Goal: Task Accomplishment & Management: Manage account settings

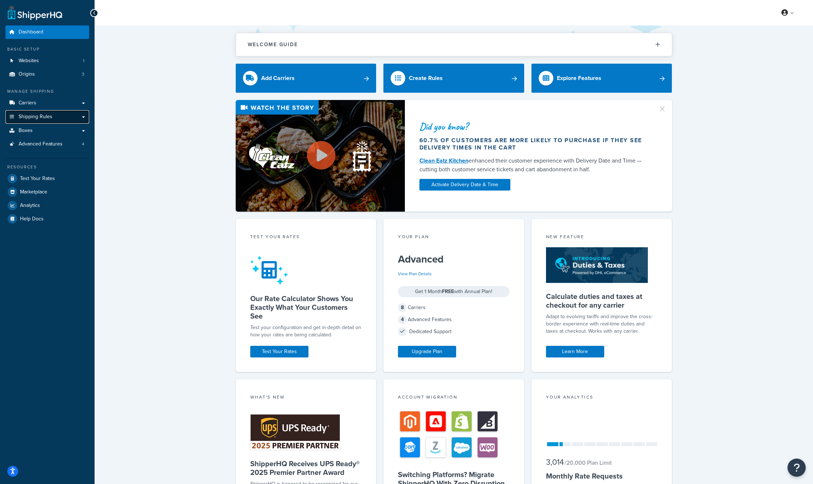
click at [48, 119] on span "Shipping Rules" at bounding box center [36, 117] width 34 height 6
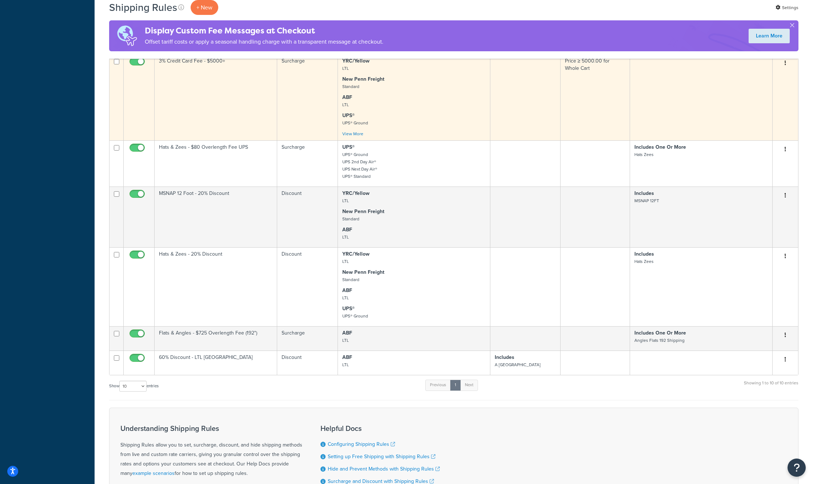
scroll to position [400, 0]
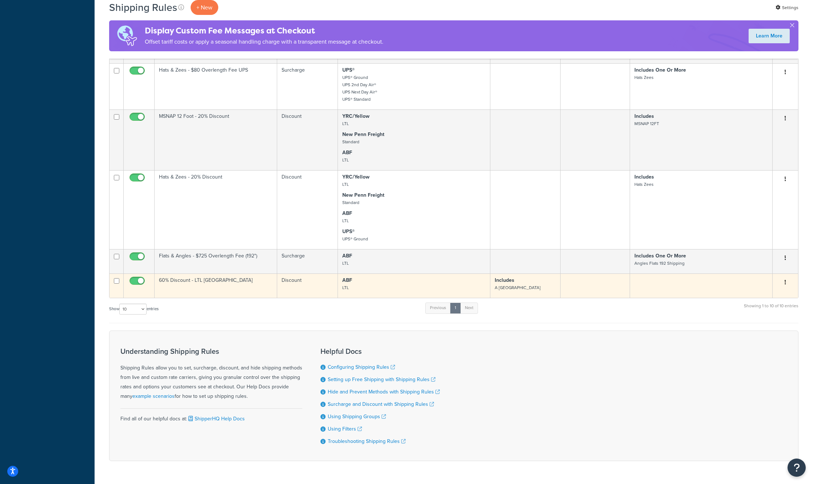
click at [785, 285] on icon "button" at bounding box center [785, 282] width 1 height 5
click at [770, 295] on link "Edit" at bounding box center [761, 296] width 57 height 15
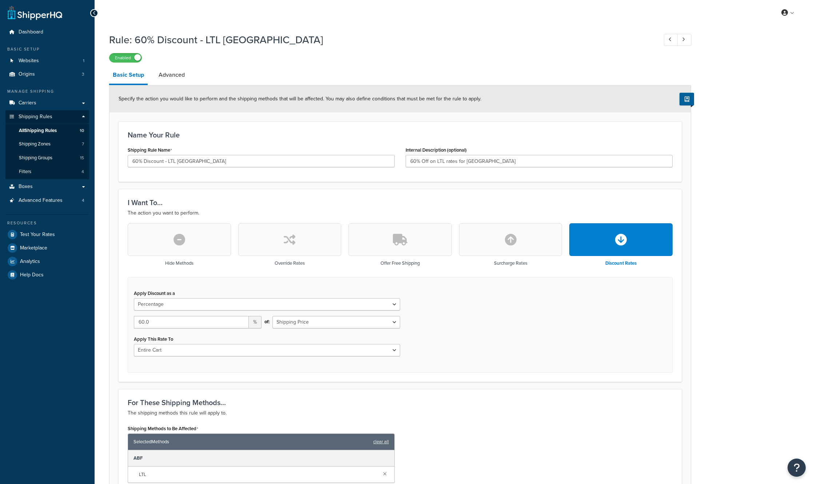
select select "PERCENTAGE"
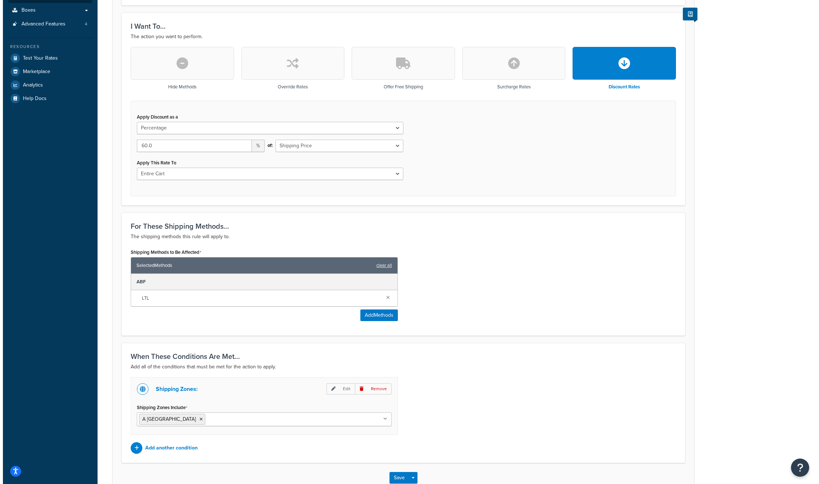
scroll to position [218, 0]
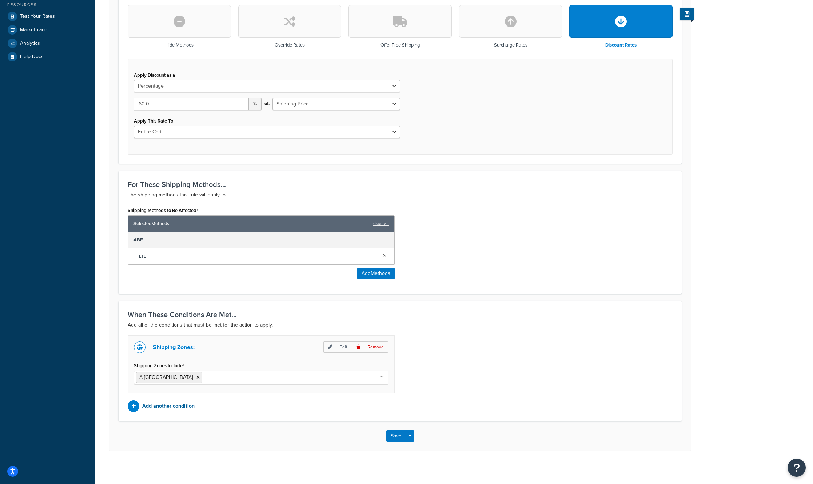
click at [173, 408] on p "Add another condition" at bounding box center [168, 406] width 52 height 10
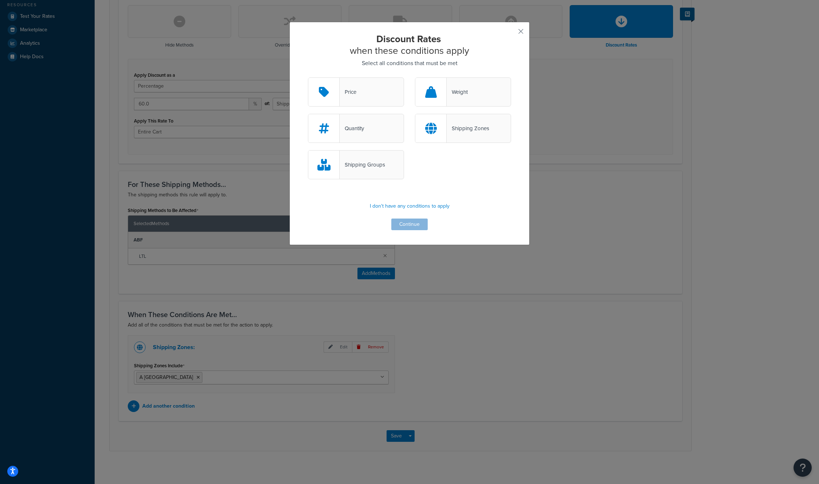
click at [462, 128] on div "Shipping Zones" at bounding box center [467, 128] width 43 height 10
click at [0, 0] on input "Shipping Zones" at bounding box center [0, 0] width 0 height 0
click at [375, 162] on div "Shipping Groups" at bounding box center [361, 165] width 45 height 10
click at [0, 0] on input "Shipping Groups" at bounding box center [0, 0] width 0 height 0
click at [404, 227] on button "Continue" at bounding box center [409, 225] width 36 height 12
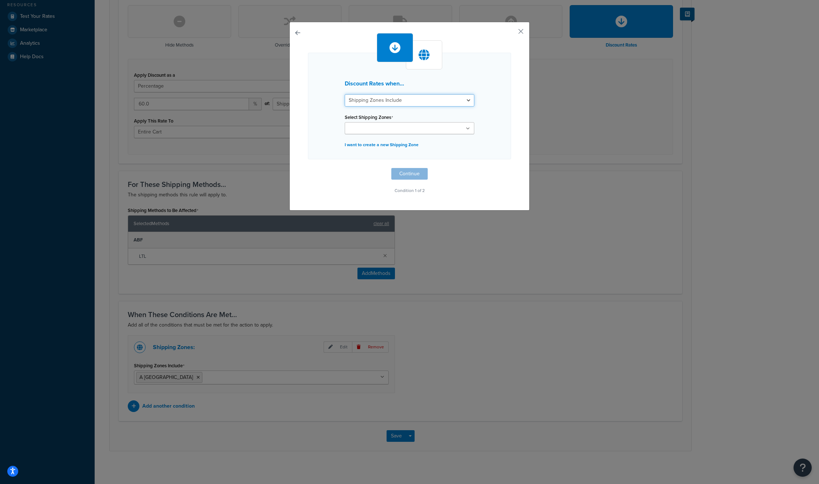
click at [424, 102] on select "Shipping Zones Include Shipping Zones Do Not Include" at bounding box center [410, 100] width 130 height 12
select select "exclude"
click at [345, 94] on select "Shipping Zones Include Shipping Zones Do Not Include" at bounding box center [410, 100] width 130 height 12
click at [431, 102] on select "Shipping Zones Include Shipping Zones Do Not Include" at bounding box center [410, 100] width 130 height 12
click at [291, 30] on div "Discount Rates when... Shipping Zones Include Shipping Zones Do Not Include Sel…" at bounding box center [409, 116] width 240 height 189
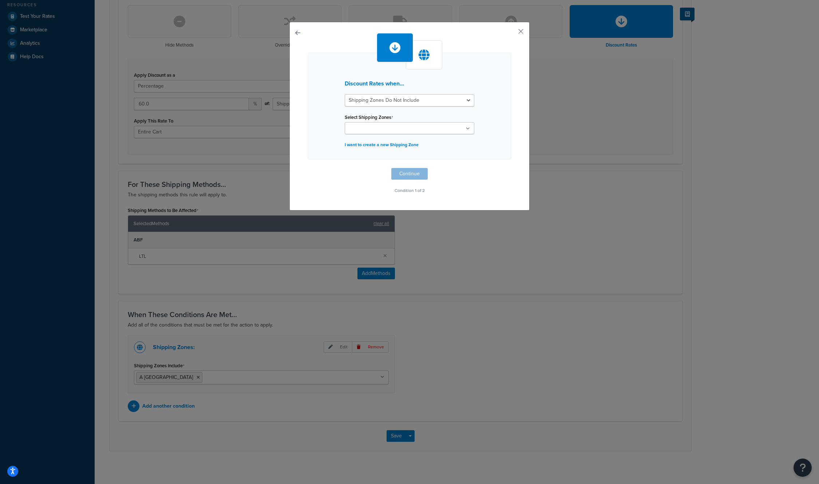
click at [308, 168] on button "button" at bounding box center [308, 168] width 0 height 0
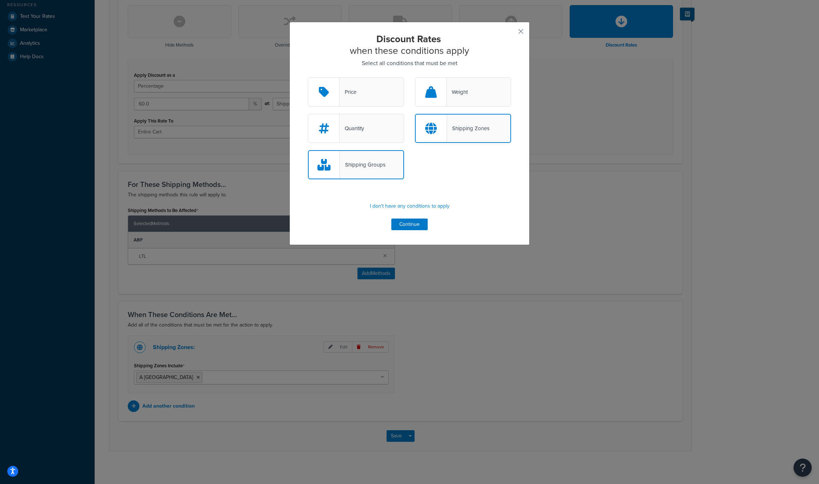
click at [449, 135] on div "Shipping Zones" at bounding box center [463, 128] width 96 height 29
click at [0, 0] on input "Shipping Zones" at bounding box center [0, 0] width 0 height 0
click at [411, 230] on button "Continue" at bounding box center [409, 225] width 36 height 12
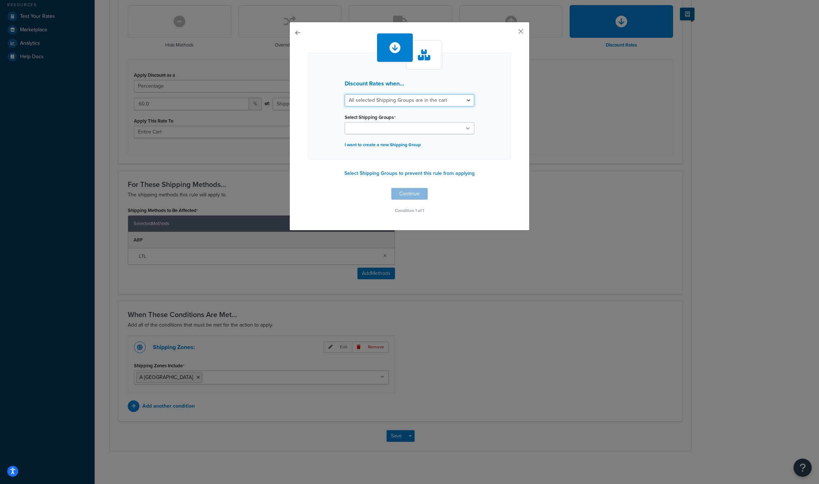
click at [417, 105] on select "All selected Shipping Groups are in the cart Any selected Shipping Groups are i…" at bounding box center [410, 100] width 130 height 12
click at [345, 94] on select "All selected Shipping Groups are in the cart Any selected Shipping Groups are i…" at bounding box center [410, 100] width 130 height 12
click at [414, 130] on ul at bounding box center [410, 128] width 130 height 12
click at [314, 107] on div "Discount Rates when... All selected Shipping Groups are in the cart Any selecte…" at bounding box center [409, 106] width 203 height 107
click at [359, 172] on button "Select Shipping Groups to prevent this rule from applying" at bounding box center [409, 173] width 135 height 11
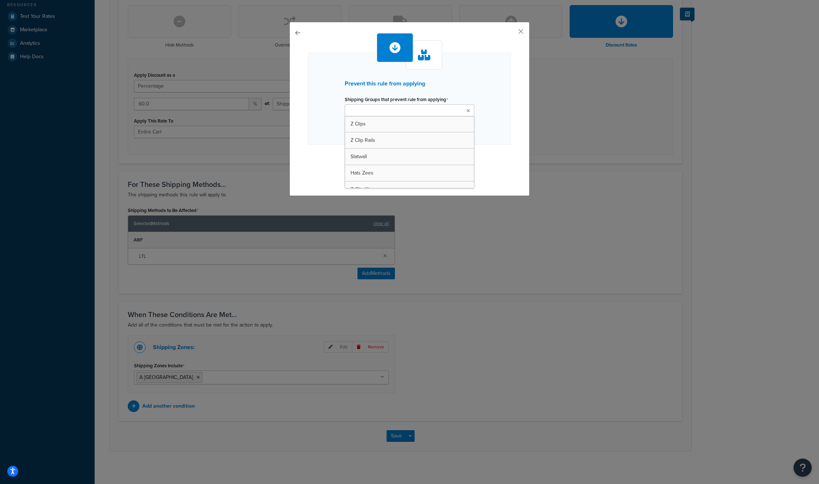
click at [466, 110] on icon at bounding box center [467, 111] width 3 height 4
click at [325, 99] on div "Prevent this rule from applying Shipping Groups that prevent rule from applying…" at bounding box center [409, 99] width 203 height 92
click at [308, 154] on button "button" at bounding box center [308, 154] width 0 height 0
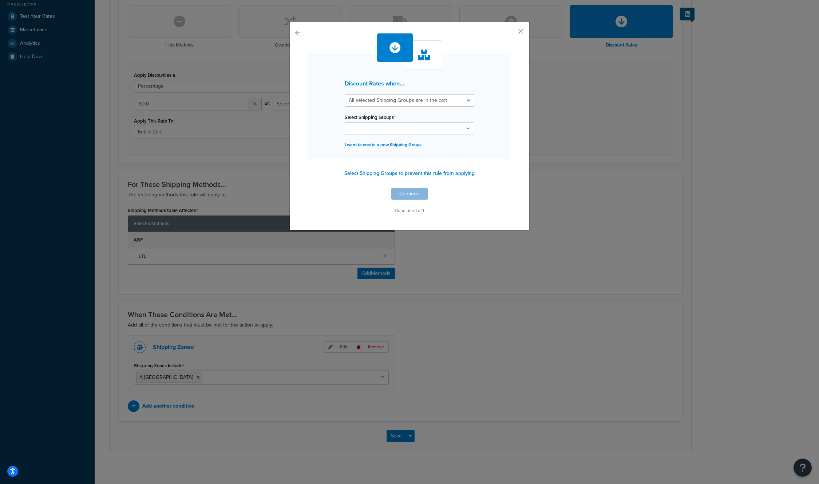
click at [511, 33] on button "button" at bounding box center [510, 34] width 2 height 2
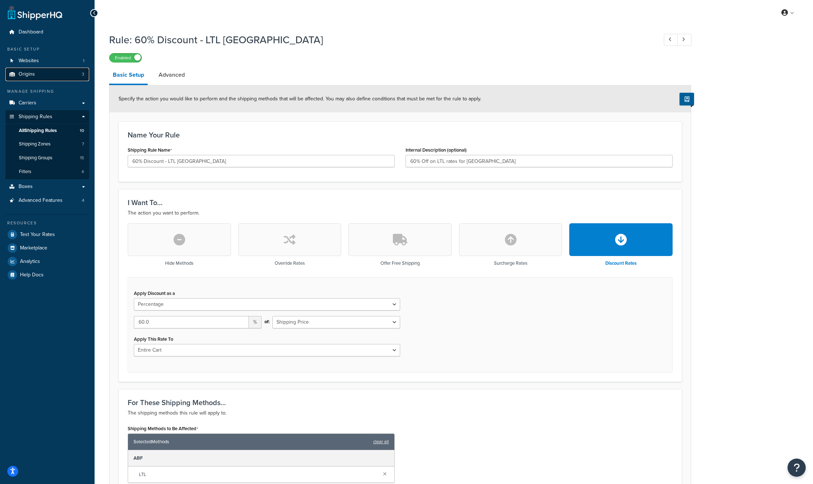
click at [63, 74] on link "Origins 3" at bounding box center [47, 74] width 84 height 13
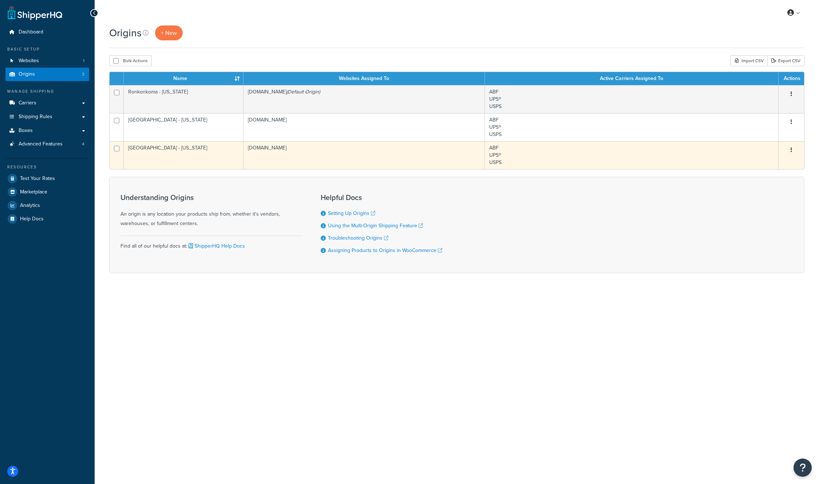
click at [190, 150] on td "Grand Prairie - Texas" at bounding box center [184, 155] width 120 height 28
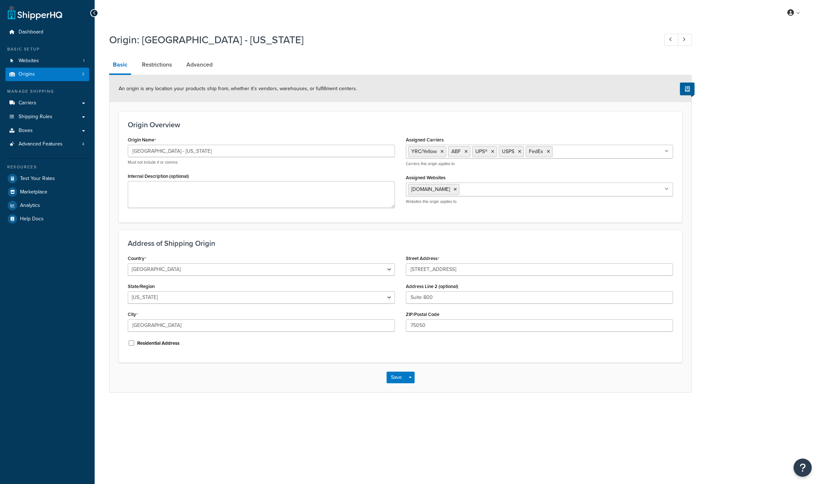
select select "43"
click at [195, 151] on input "[GEOGRAPHIC_DATA] - [US_STATE]" at bounding box center [261, 151] width 267 height 12
click at [183, 150] on input "[GEOGRAPHIC_DATA] - [US_STATE]" at bounding box center [261, 151] width 267 height 12
drag, startPoint x: 180, startPoint y: 152, endPoint x: 114, endPoint y: 152, distance: 65.9
click at [114, 152] on form "An origin is any location your products ship from, whether it’s vendors, wareho…" at bounding box center [400, 233] width 581 height 317
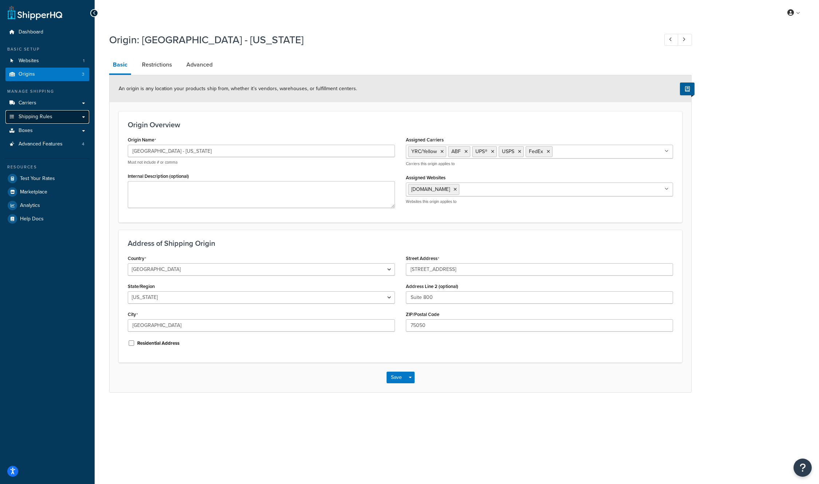
click at [54, 115] on link "Shipping Rules" at bounding box center [47, 116] width 84 height 13
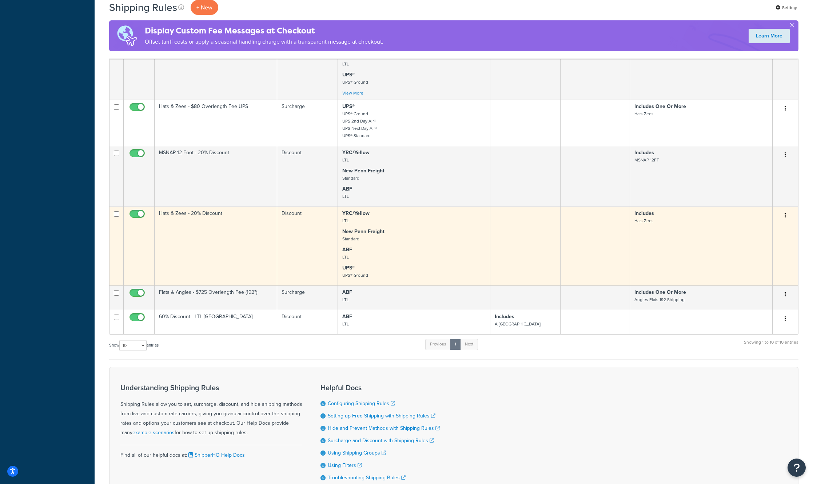
click at [242, 241] on td "Hats & Zees - 20% Discount" at bounding box center [216, 246] width 123 height 79
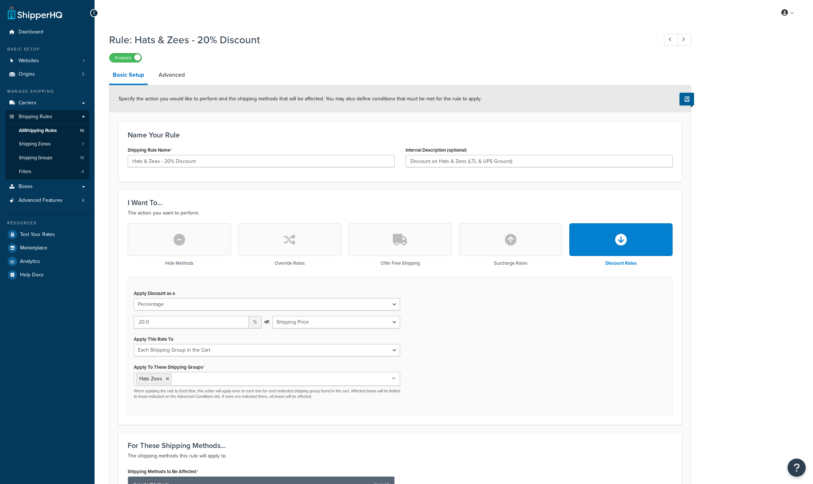
select select "PERCENTAGE"
select select "SHIPPING_GROUP"
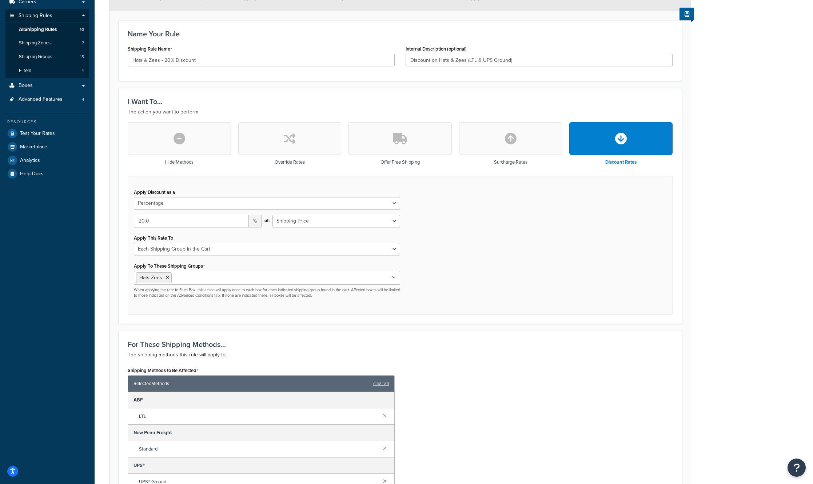
scroll to position [109, 0]
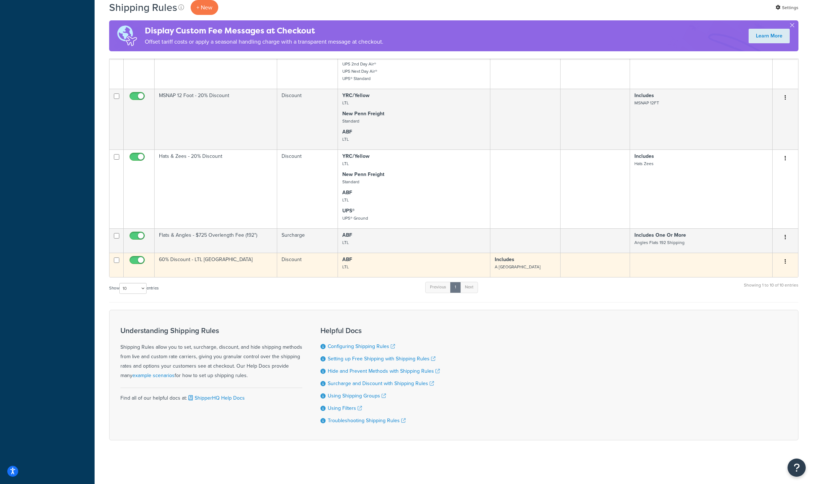
click at [261, 259] on td "60% Discount - LTL [GEOGRAPHIC_DATA]" at bounding box center [216, 265] width 123 height 24
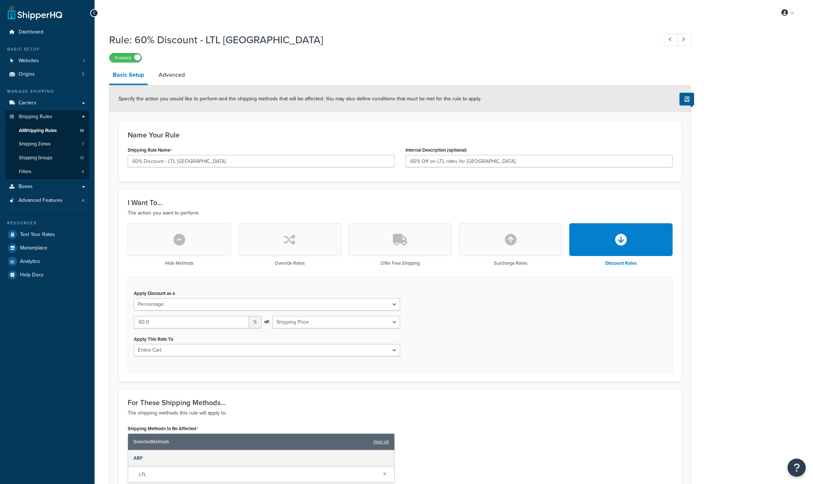
select select "PERCENTAGE"
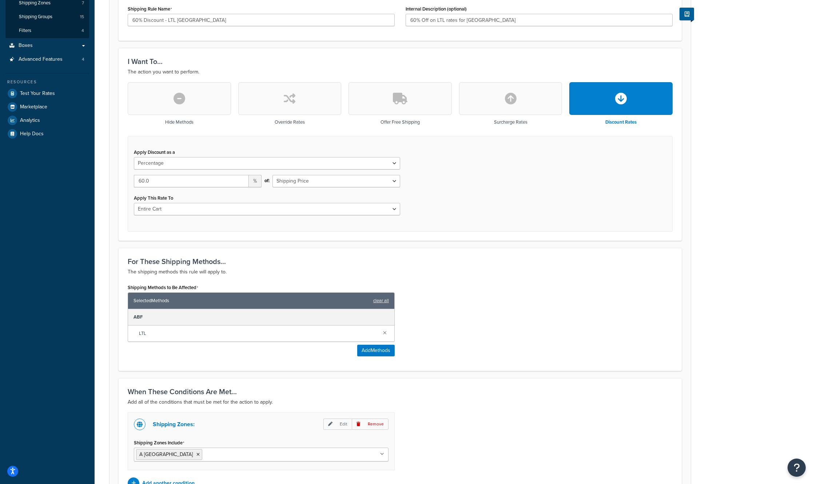
scroll to position [222, 0]
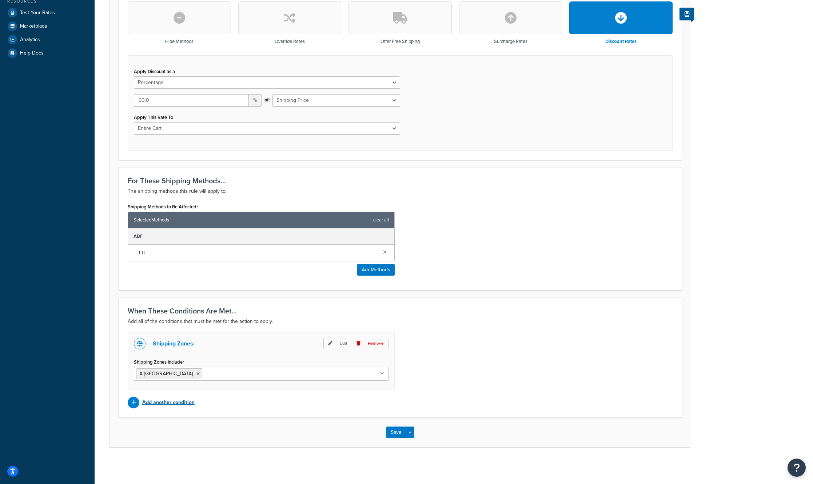
click at [179, 407] on p "Add another condition" at bounding box center [168, 403] width 52 height 10
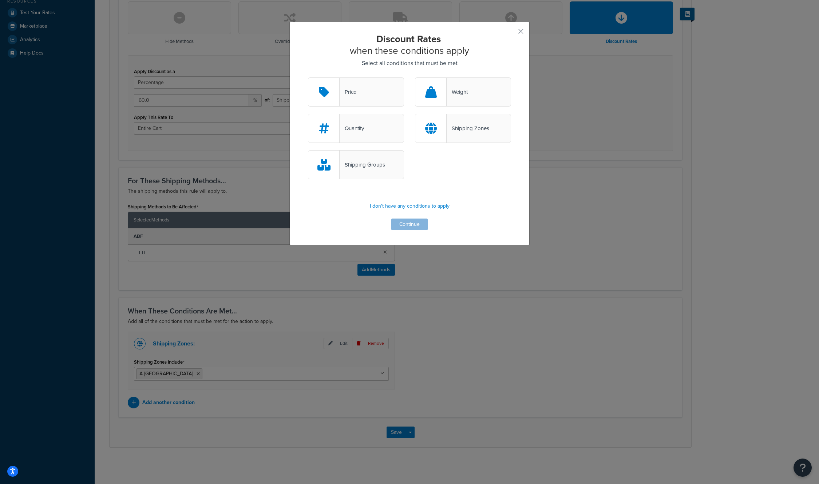
click at [366, 167] on div "Shipping Groups" at bounding box center [361, 165] width 45 height 10
click at [0, 0] on input "Shipping Groups" at bounding box center [0, 0] width 0 height 0
click at [405, 223] on button "Continue" at bounding box center [409, 225] width 36 height 12
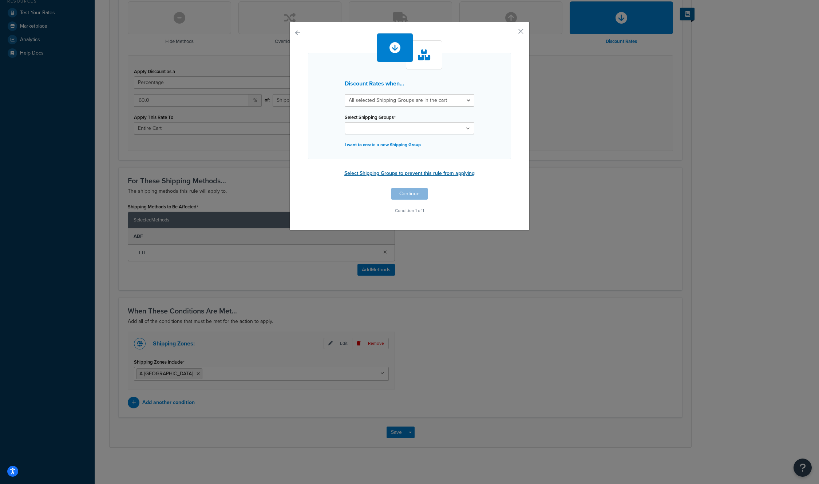
click at [390, 172] on button "Select Shipping Groups to prevent this rule from applying" at bounding box center [409, 173] width 135 height 11
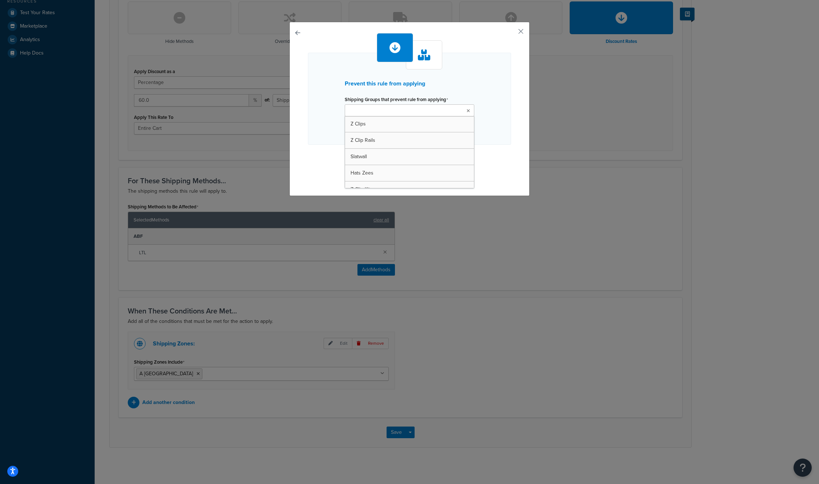
click at [445, 104] on ul at bounding box center [410, 110] width 130 height 12
click at [511, 34] on button "button" at bounding box center [510, 34] width 2 height 2
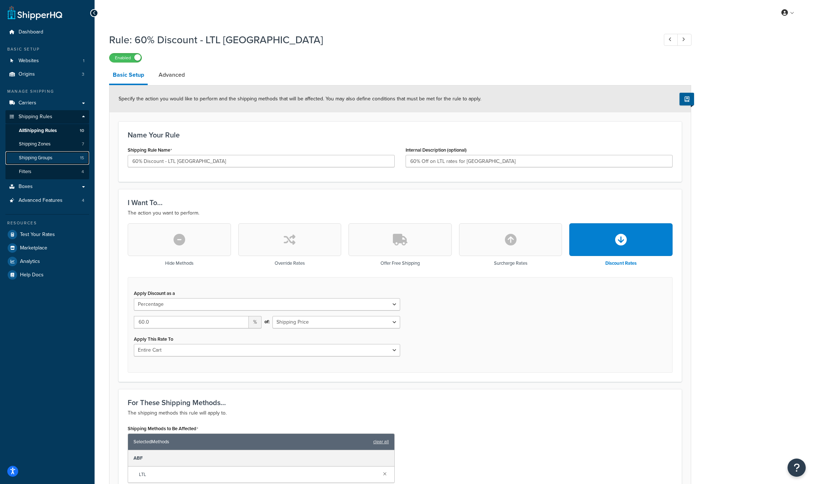
click at [40, 155] on span "Shipping Groups" at bounding box center [35, 158] width 33 height 6
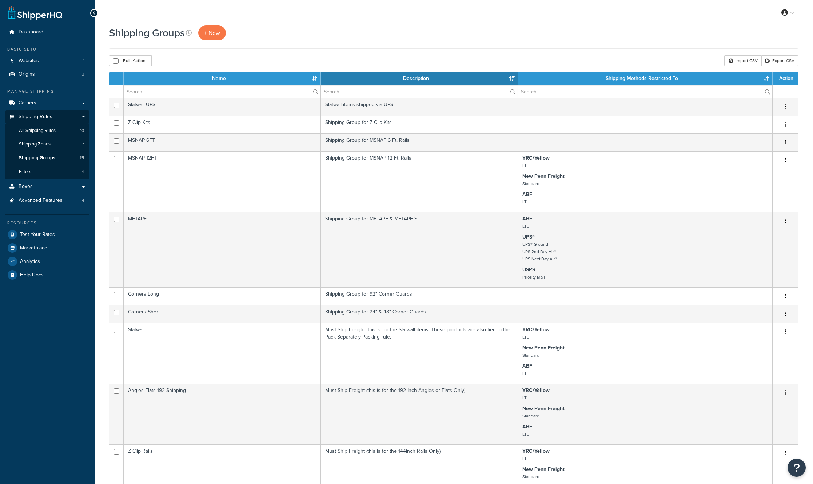
select select "15"
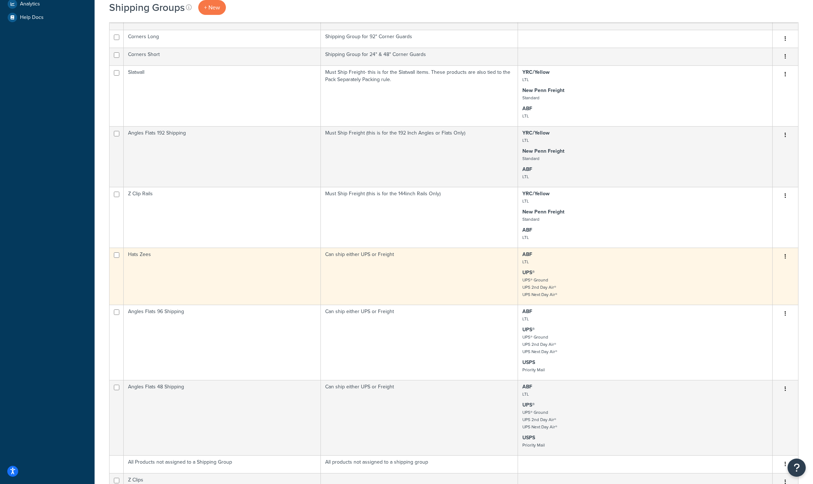
scroll to position [327, 0]
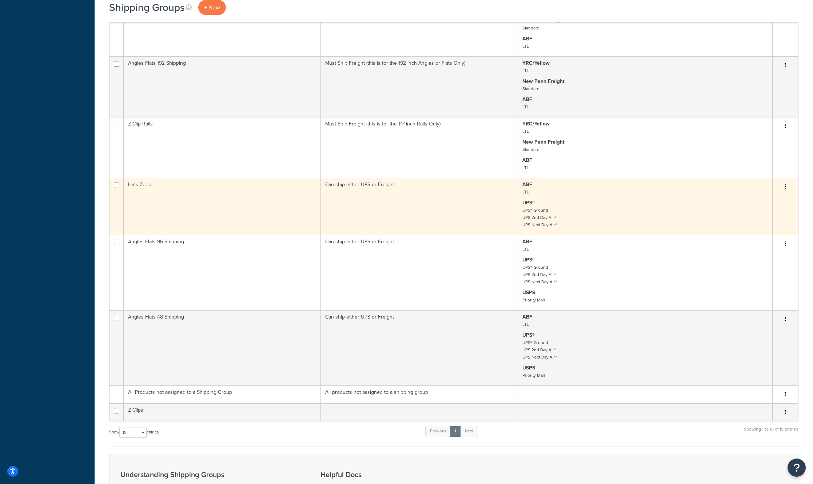
click at [787, 188] on button "button" at bounding box center [785, 187] width 10 height 12
click at [765, 218] on link "Duplicate" at bounding box center [755, 219] width 57 height 15
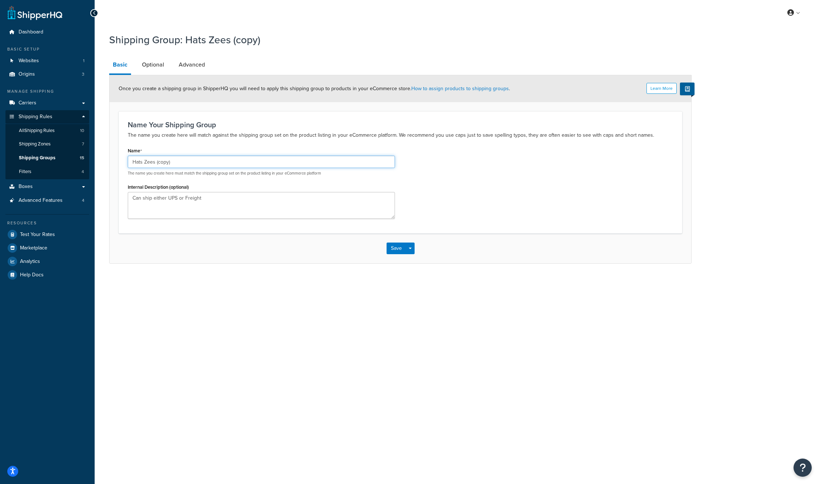
click at [177, 162] on input "Hats Zees (copy)" at bounding box center [261, 162] width 267 height 12
drag, startPoint x: 177, startPoint y: 161, endPoint x: 99, endPoint y: 161, distance: 77.5
click at [99, 161] on div "Shipping Group: Hats Zees (copy) Basic Optional Advanced Learn More Once you cr…" at bounding box center [457, 155] width 724 height 253
type input "HZ12Foot"
click at [187, 207] on textarea "Can ship either UPS or Freight" at bounding box center [261, 205] width 267 height 27
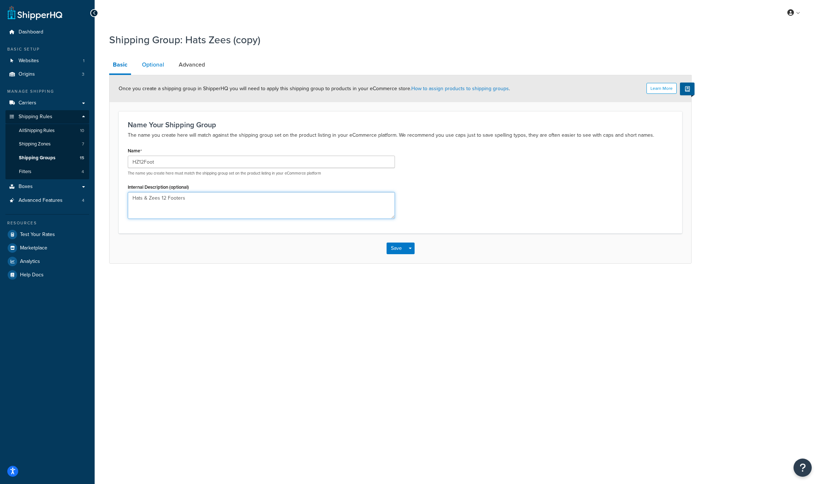
type textarea "Hats & Zees 12 Footers"
click at [156, 63] on link "Optional" at bounding box center [152, 64] width 29 height 17
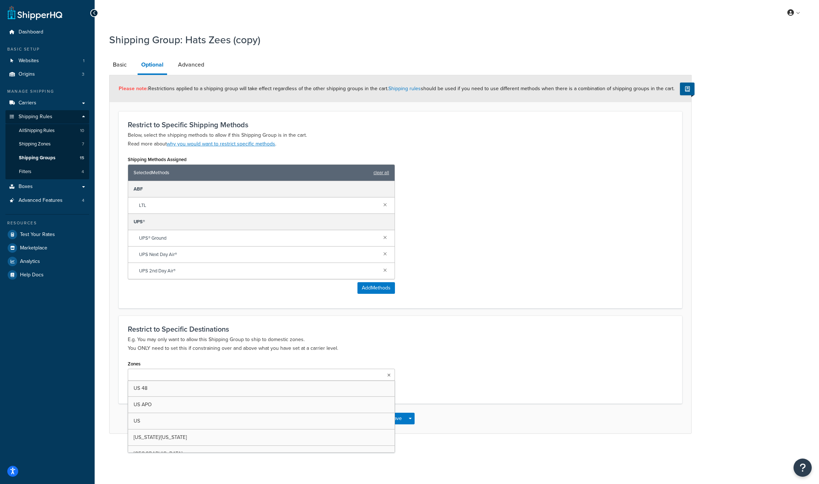
click at [331, 373] on ul at bounding box center [261, 375] width 267 height 12
click at [430, 354] on div "Restrict to Specific Destinations E.g. You may only want to allow this Shipping…" at bounding box center [400, 360] width 563 height 88
click at [188, 64] on link "Advanced" at bounding box center [190, 64] width 33 height 17
select select "50"
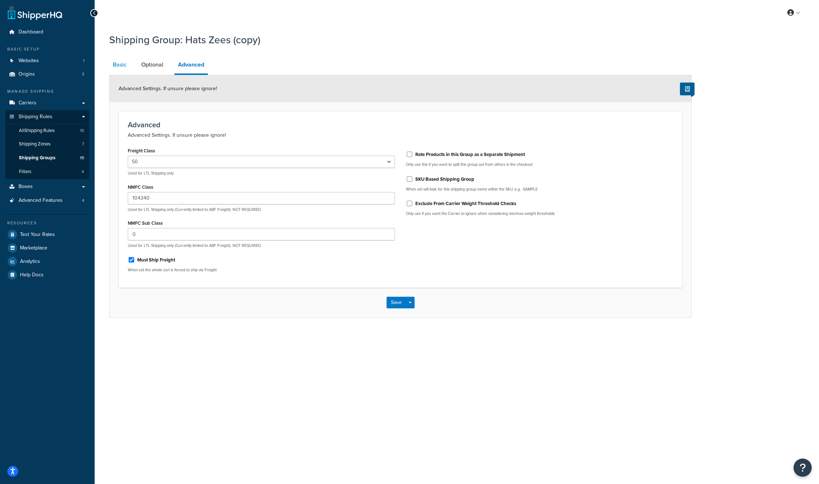
click at [119, 64] on link "Basic" at bounding box center [119, 64] width 21 height 17
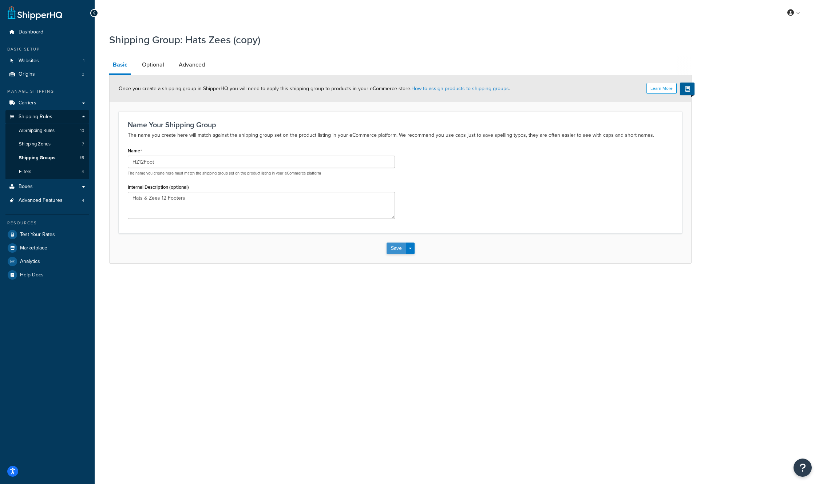
click at [394, 251] on button "Save" at bounding box center [396, 249] width 20 height 12
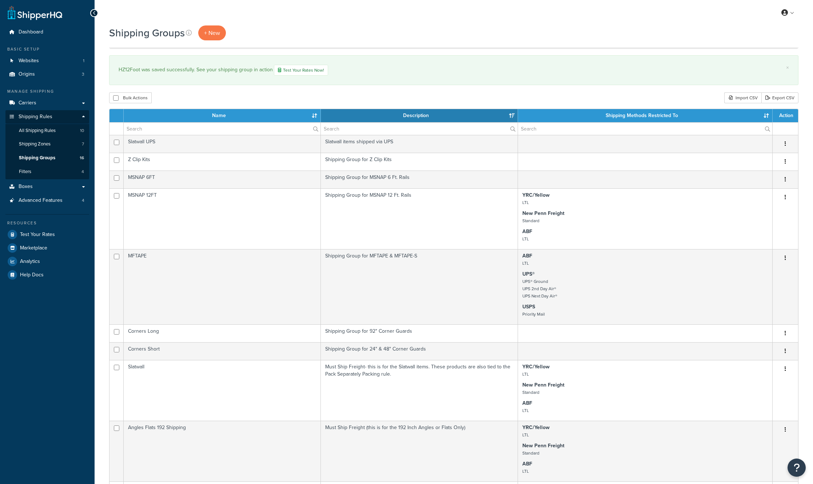
select select "15"
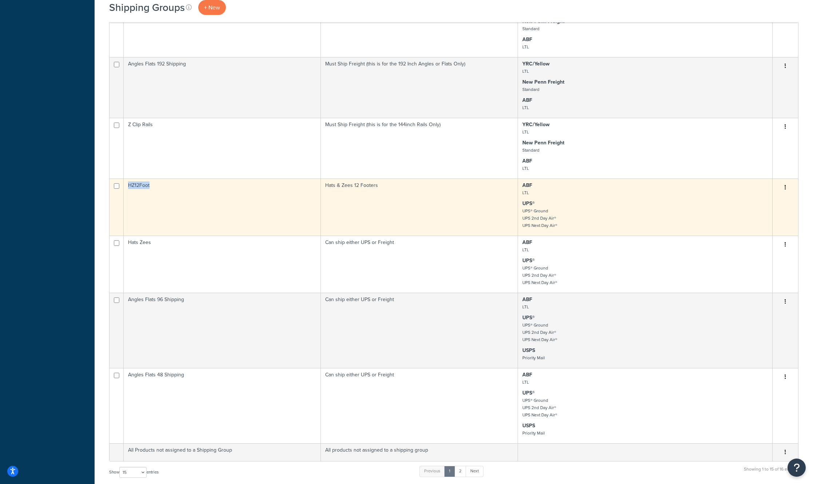
drag, startPoint x: 148, startPoint y: 188, endPoint x: 118, endPoint y: 188, distance: 30.2
click at [118, 188] on tr "HZ12Foot Hats & Zees 12 Footers ABF LTL UPS® UPS® Ground UPS 2nd Day Air® UPS N…" at bounding box center [454, 207] width 689 height 57
copy tr "HZ12Foot"
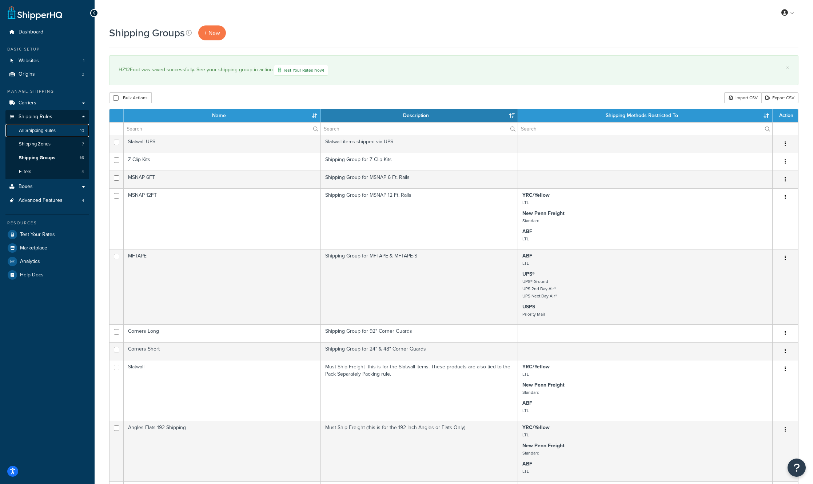
click at [56, 134] on link "All Shipping Rules 10" at bounding box center [47, 130] width 84 height 13
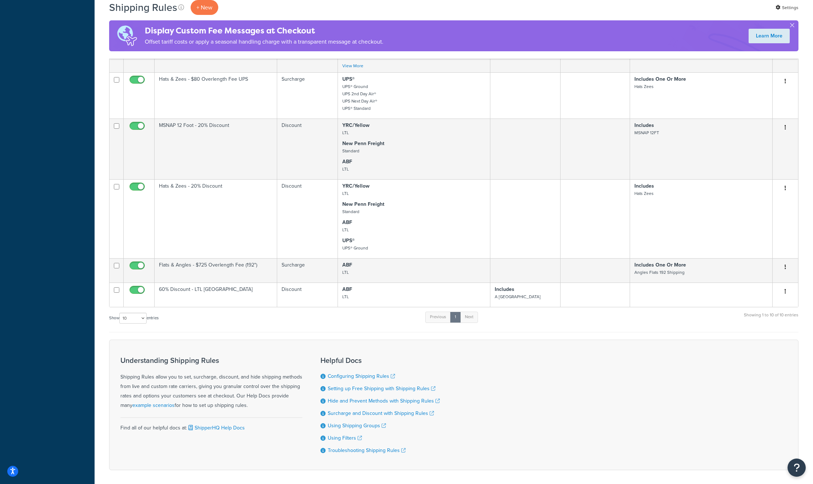
scroll to position [400, 0]
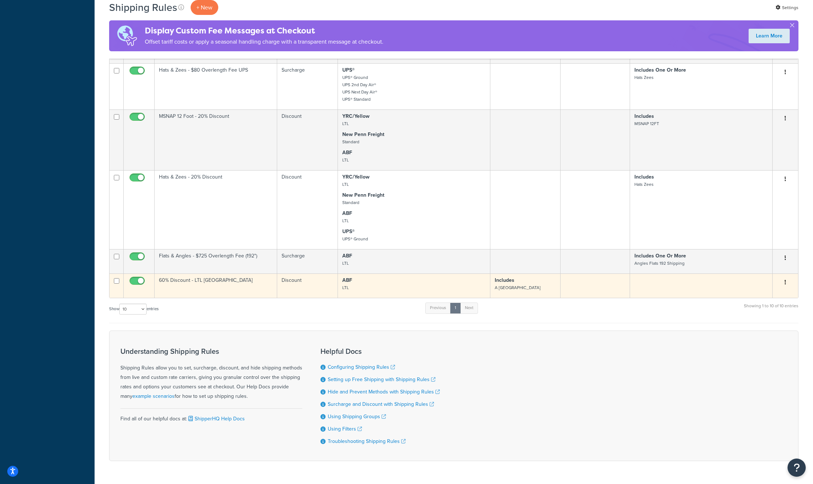
click at [589, 293] on td at bounding box center [595, 286] width 69 height 24
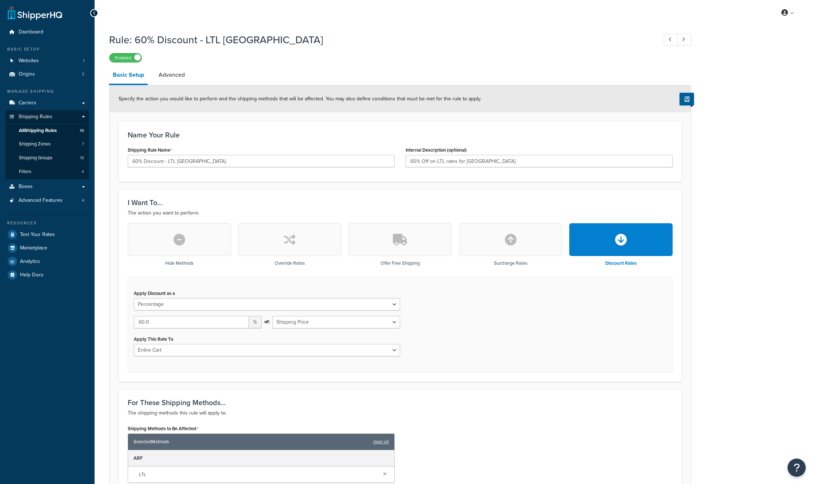
select select "PERCENTAGE"
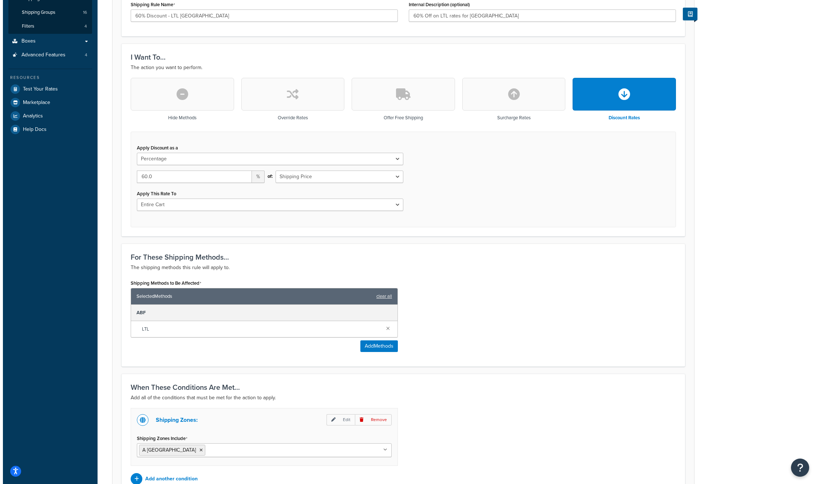
scroll to position [222, 0]
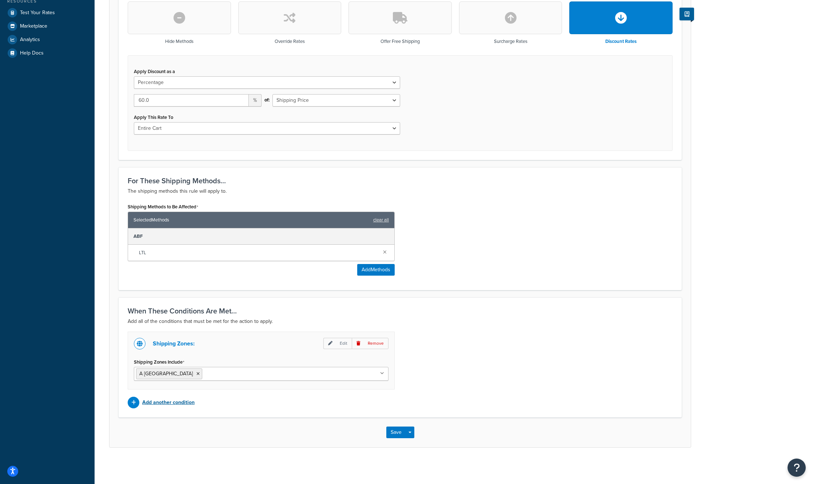
click at [162, 403] on p "Add another condition" at bounding box center [168, 403] width 52 height 10
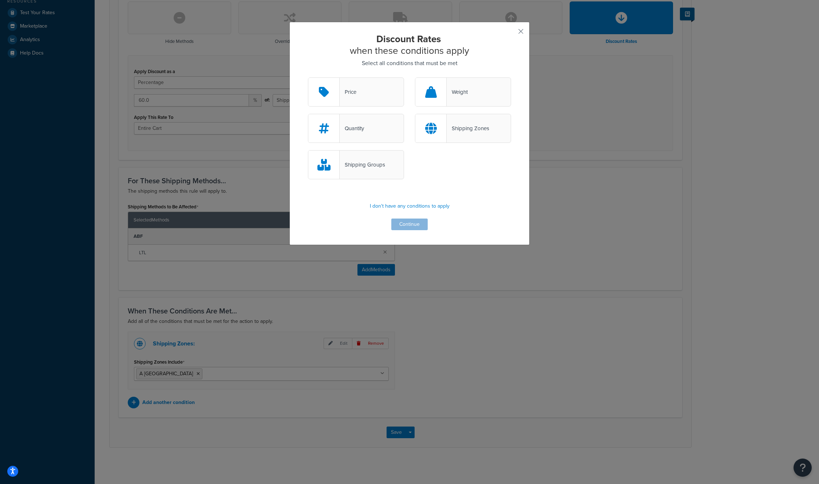
click at [376, 165] on div "Shipping Groups" at bounding box center [361, 165] width 45 height 10
click at [0, 0] on input "Shipping Groups" at bounding box center [0, 0] width 0 height 0
click at [399, 224] on button "Continue" at bounding box center [409, 225] width 36 height 12
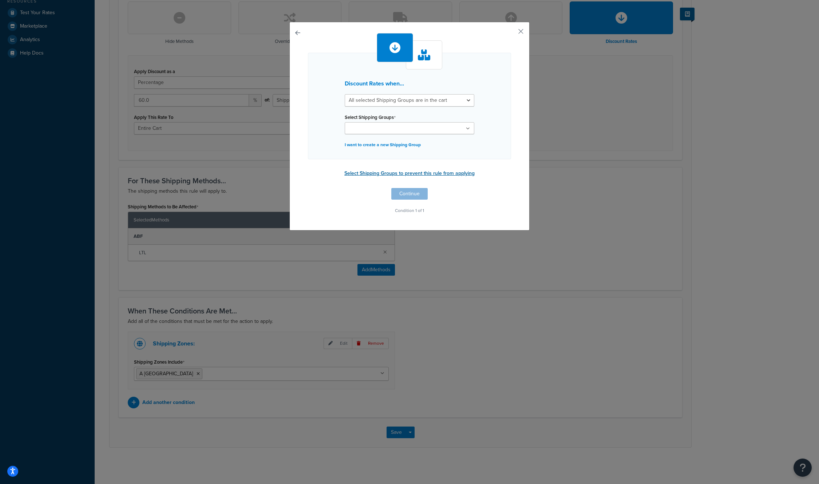
click at [396, 175] on button "Select Shipping Groups to prevent this rule from applying" at bounding box center [409, 173] width 135 height 11
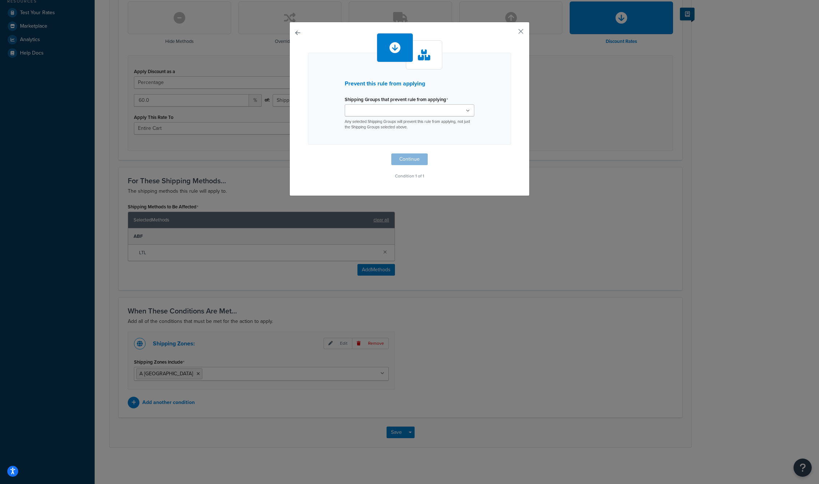
click at [445, 113] on ul at bounding box center [410, 110] width 130 height 12
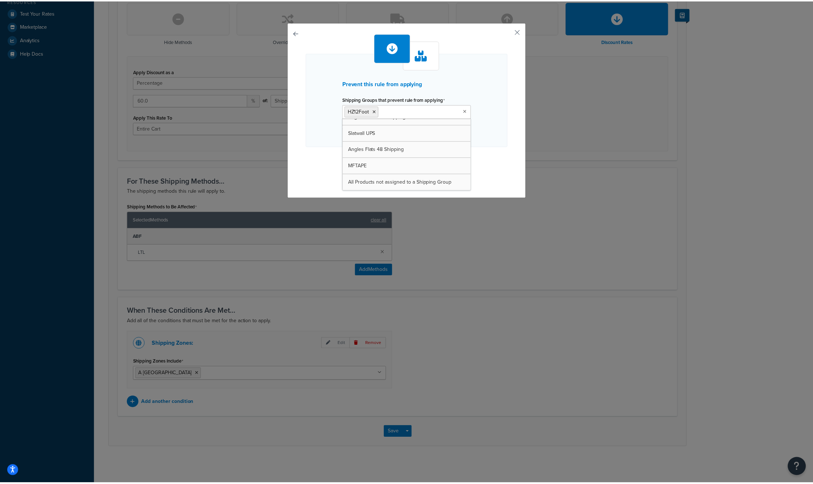
scroll to position [173, 0]
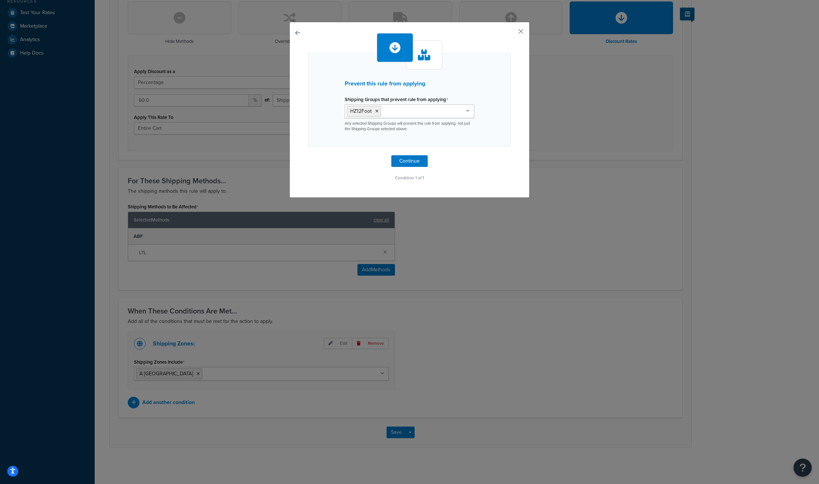
click at [574, 167] on div "Prevent this rule from applying Shipping Groups that prevent rule from applying…" at bounding box center [409, 242] width 819 height 484
click at [407, 164] on button "Continue" at bounding box center [409, 161] width 36 height 12
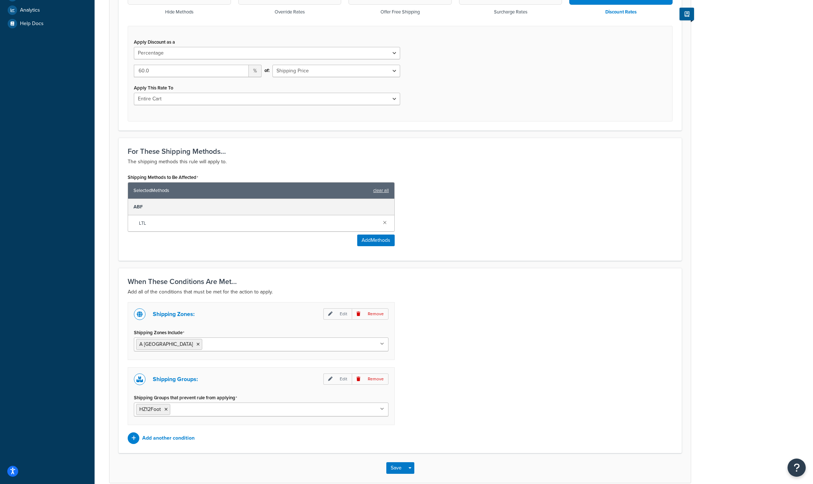
scroll to position [287, 0]
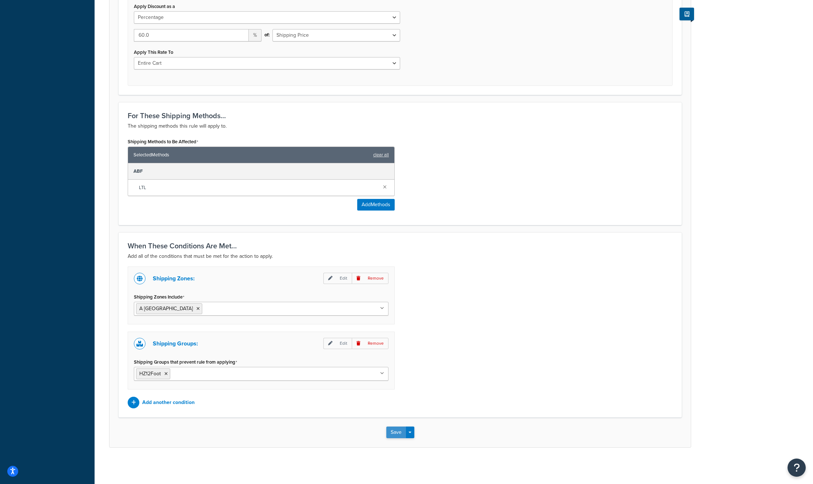
click at [392, 433] on button "Save" at bounding box center [396, 433] width 20 height 12
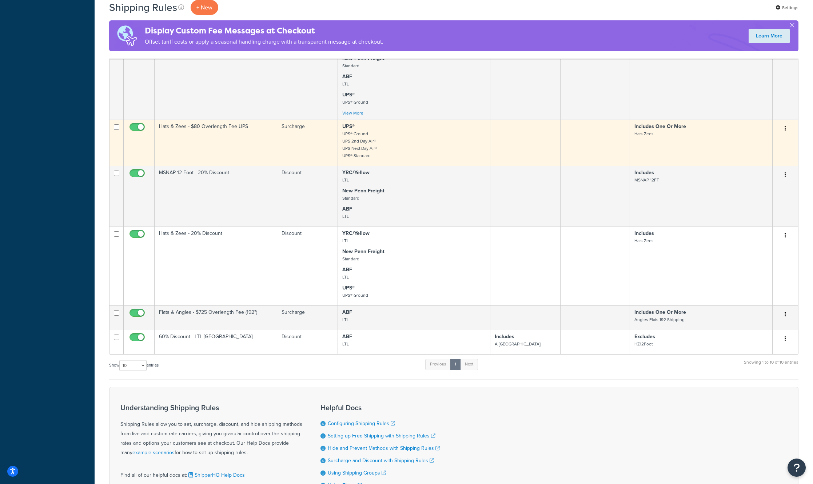
scroll to position [464, 0]
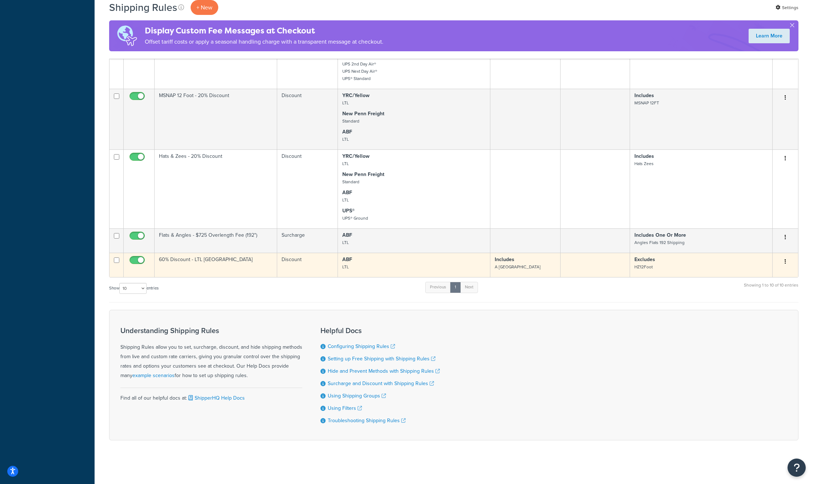
click at [403, 261] on p "ABF LTL" at bounding box center [413, 263] width 143 height 15
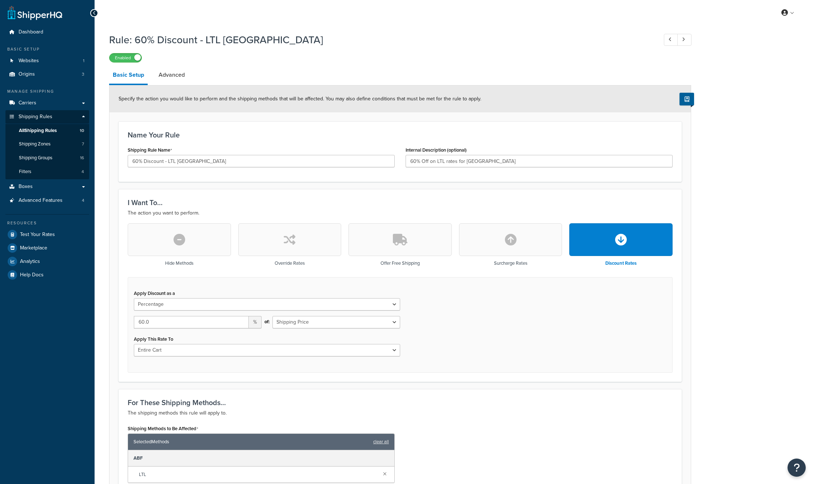
select select "PERCENTAGE"
click at [40, 128] on span "All Shipping Rules" at bounding box center [38, 131] width 38 height 6
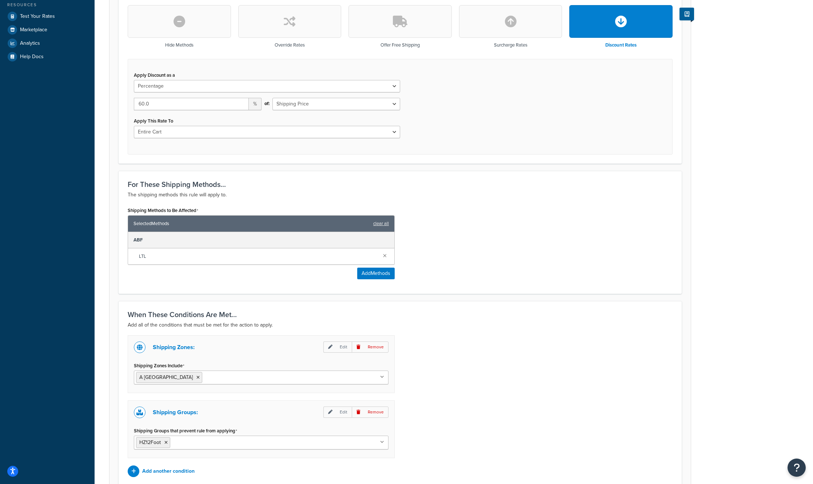
scroll to position [287, 0]
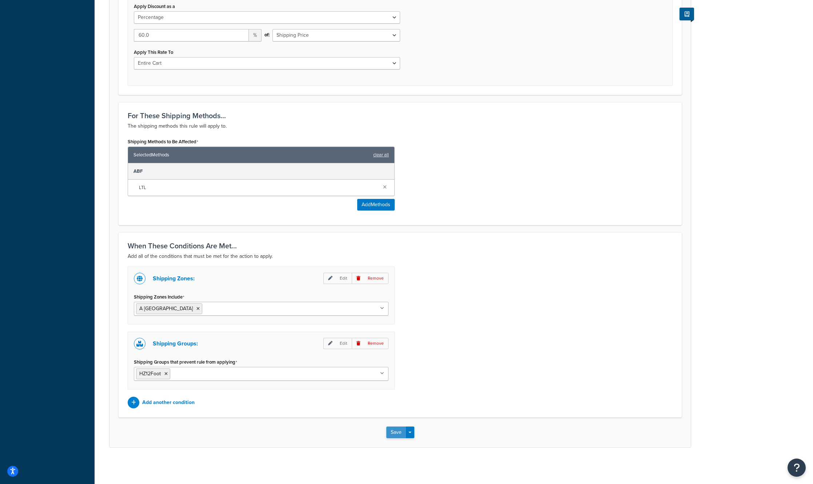
click at [394, 437] on button "Save" at bounding box center [396, 433] width 20 height 12
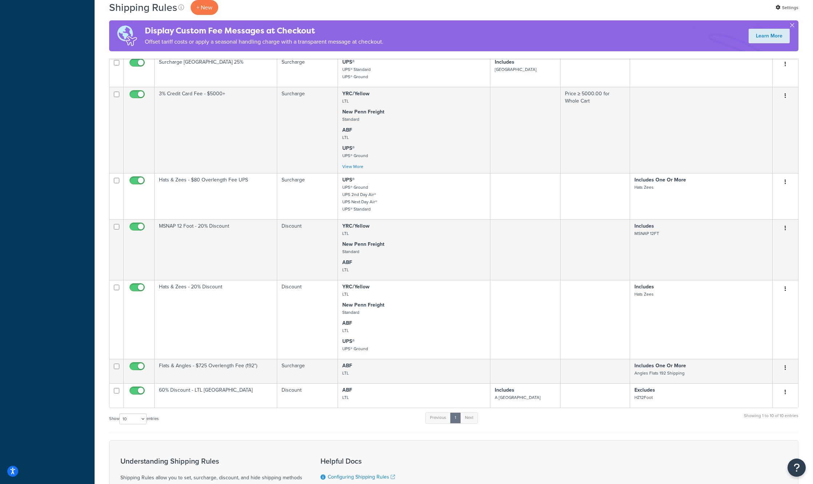
scroll to position [364, 0]
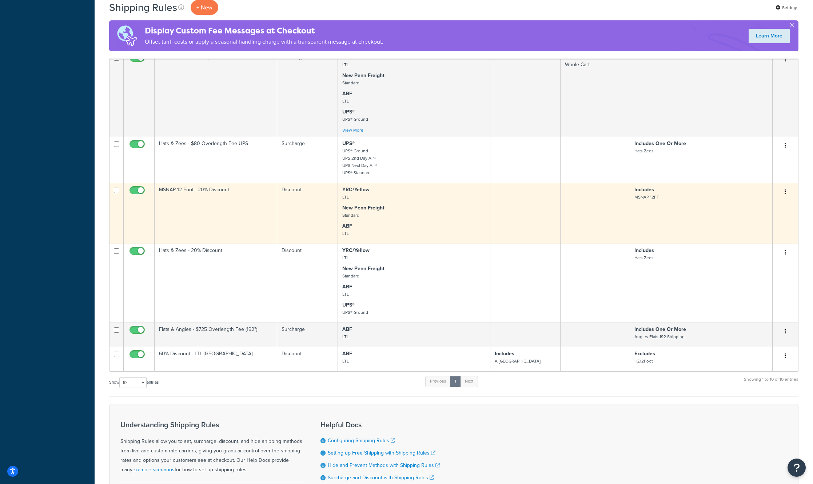
click at [242, 211] on td "MSNAP 12 Foot - 20% Discount" at bounding box center [216, 213] width 123 height 61
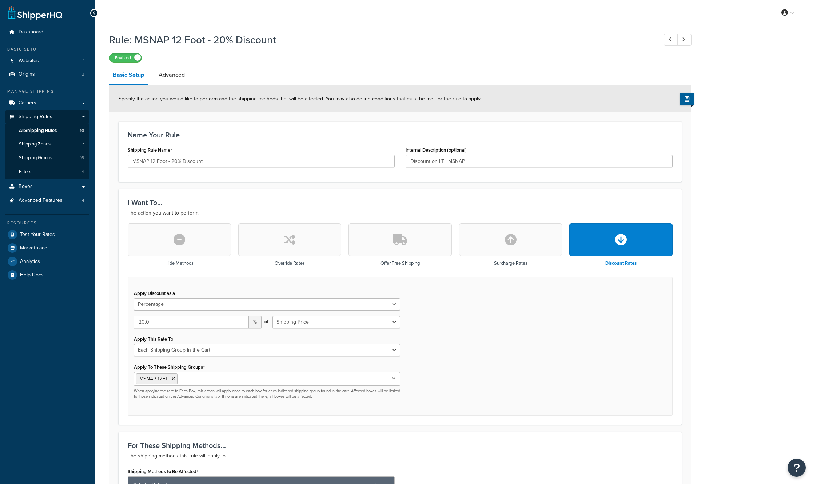
select select "PERCENTAGE"
select select "SHIPPING_GROUP"
drag, startPoint x: 173, startPoint y: 322, endPoint x: 124, endPoint y: 320, distance: 49.1
click at [124, 321] on div "Hide Methods Override Rates Offer Free Shipping Surcharge Rates Discount Rates …" at bounding box center [400, 319] width 556 height 192
type input "90"
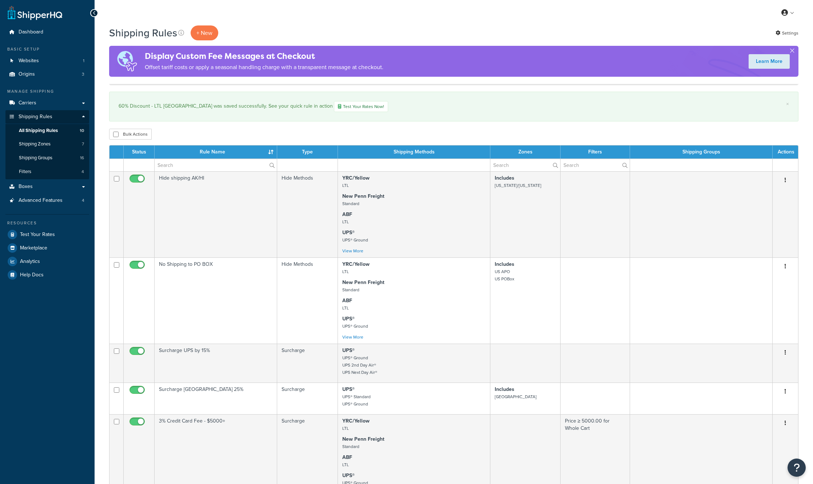
scroll to position [464, 0]
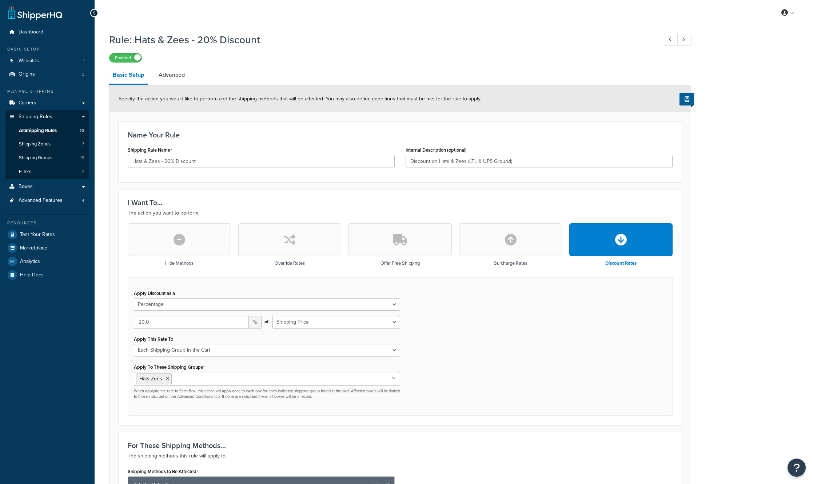
select select "PERCENTAGE"
select select "SHIPPING_GROUP"
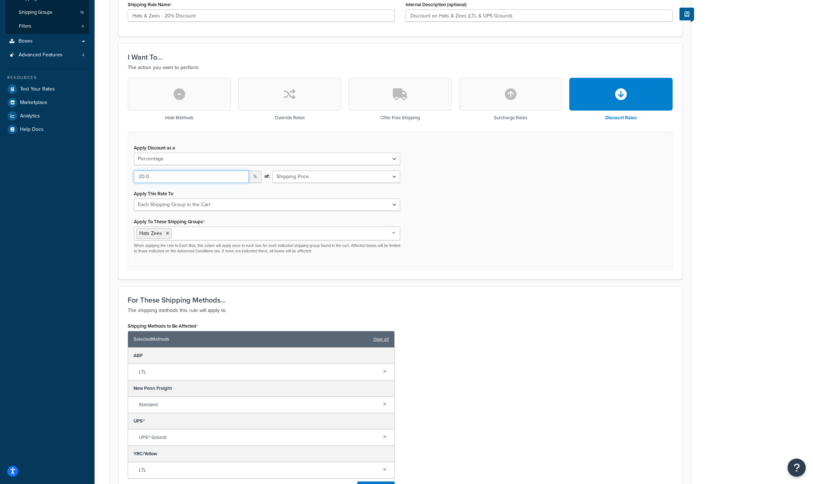
drag, startPoint x: 175, startPoint y: 181, endPoint x: 66, endPoint y: 167, distance: 109.7
click at [66, 167] on div "Dashboard Basic Setup Websites 1 Origins 3 Manage Shipping Carriers Carriers Al…" at bounding box center [406, 277] width 813 height 847
type input "9"
click at [294, 235] on ul "Hats Zees" at bounding box center [267, 234] width 266 height 14
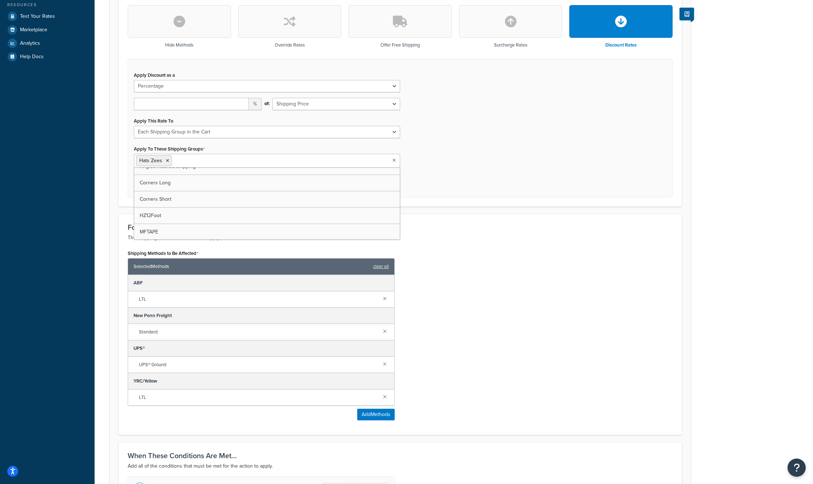
scroll to position [28, 0]
click at [444, 326] on div "Shipping Methods to Be Affected Selected Methods clear all ABF LTL New Penn Fre…" at bounding box center [400, 337] width 556 height 178
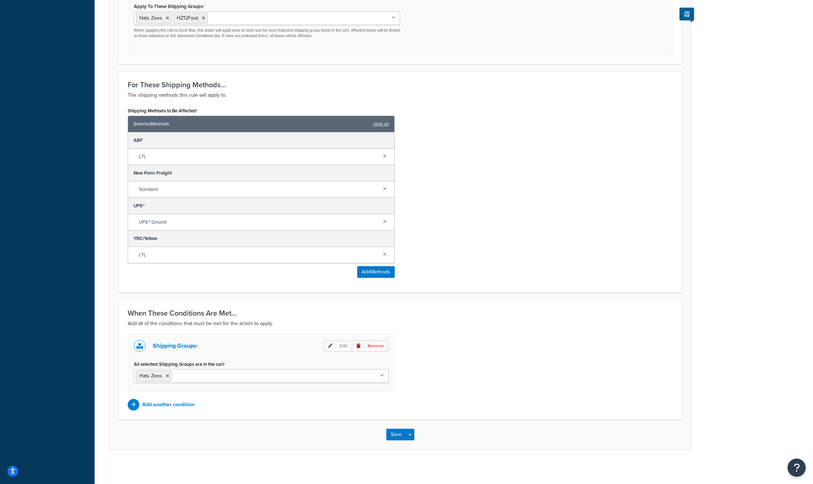
scroll to position [363, 0]
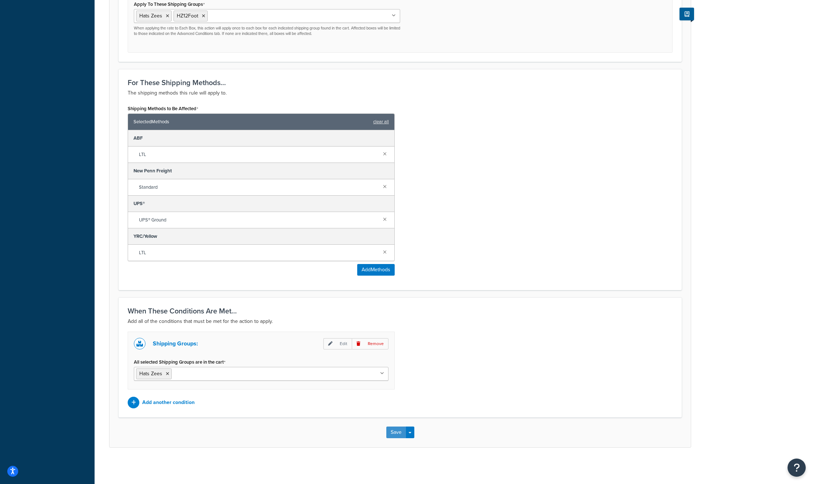
click at [392, 428] on button "Save" at bounding box center [396, 433] width 20 height 12
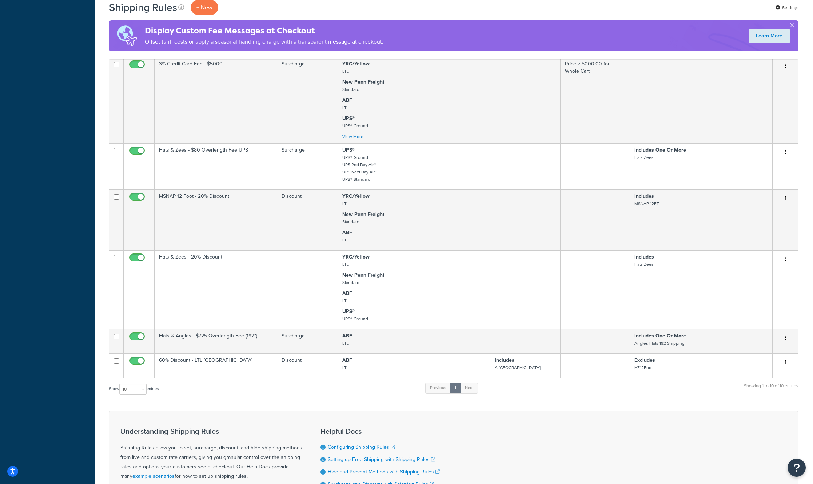
scroll to position [364, 0]
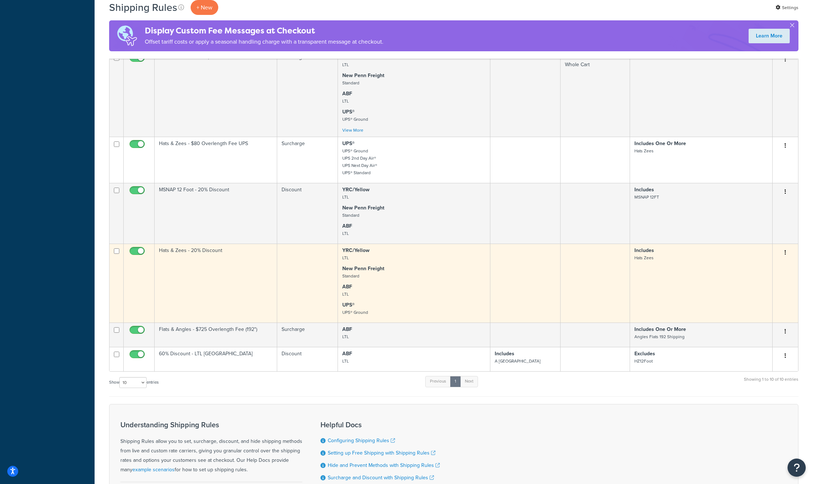
click at [225, 281] on td "Hats & Zees - 20% Discount" at bounding box center [216, 283] width 123 height 79
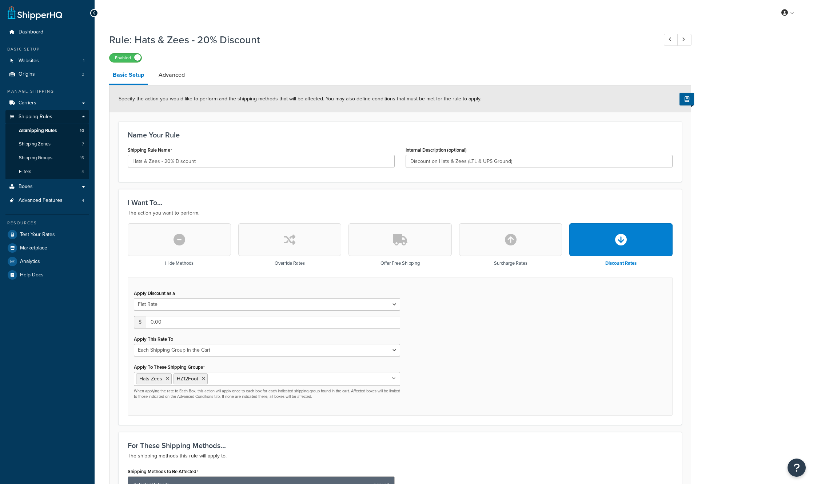
select select "SHIPPING_GROUP"
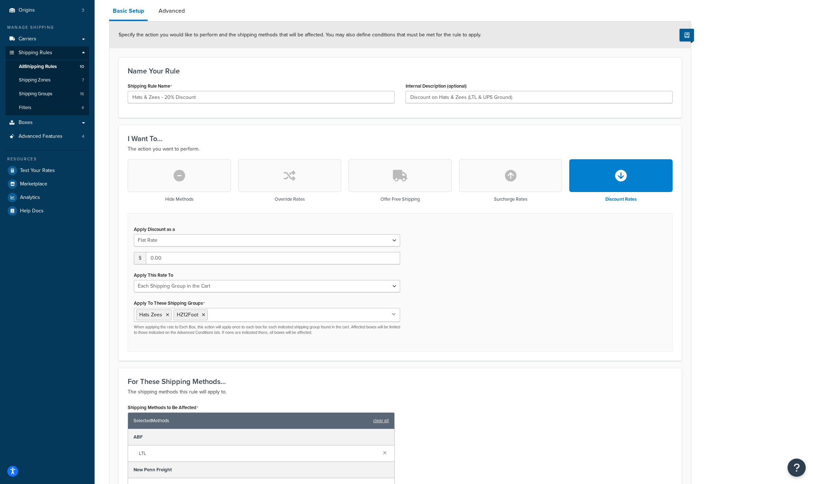
scroll to position [36, 0]
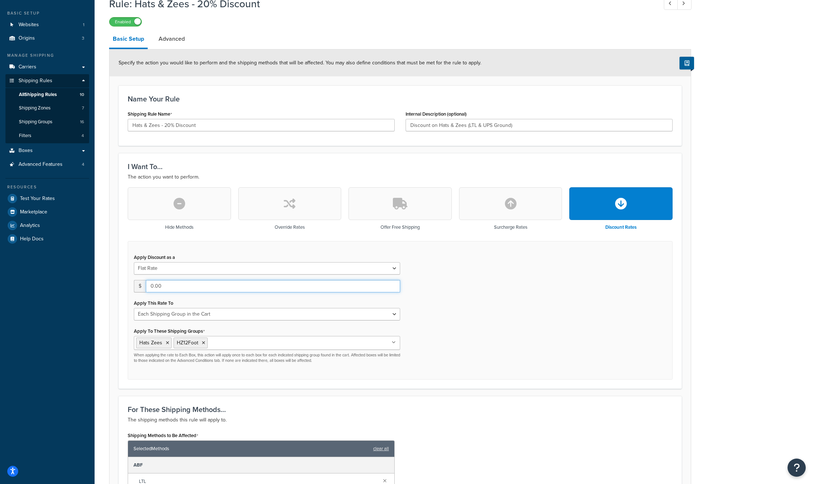
drag, startPoint x: 180, startPoint y: 287, endPoint x: 114, endPoint y: 281, distance: 66.1
click at [114, 281] on form "Specify the action you would like to perform and the shipping methods that will…" at bounding box center [400, 411] width 581 height 725
click at [326, 269] on select "Flat Rate Percentage Flat Rate & Percentage" at bounding box center [267, 268] width 266 height 12
select select "PERCENTAGE"
click at [134, 262] on select "Flat Rate Percentage Flat Rate & Percentage" at bounding box center [267, 268] width 266 height 12
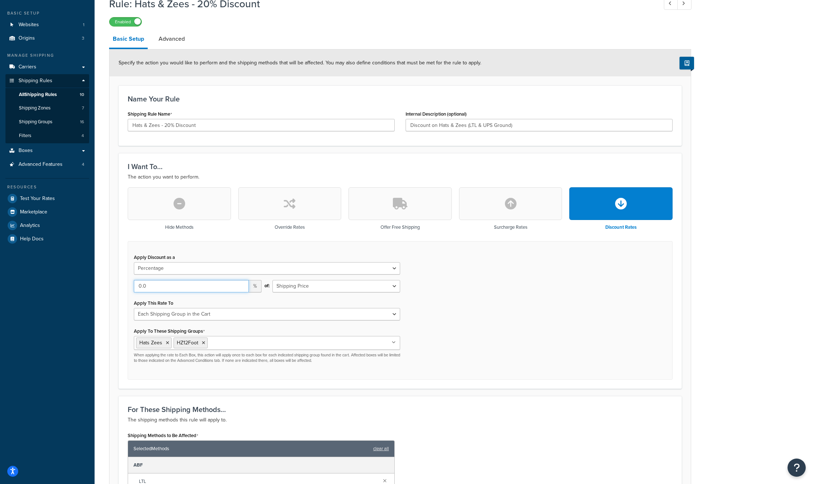
drag, startPoint x: 179, startPoint y: 280, endPoint x: 57, endPoint y: 264, distance: 122.9
click at [59, 267] on div "Dashboard Basic Setup Websites 1 Origins 3 Manage Shipping Carriers Carriers Al…" at bounding box center [406, 387] width 813 height 847
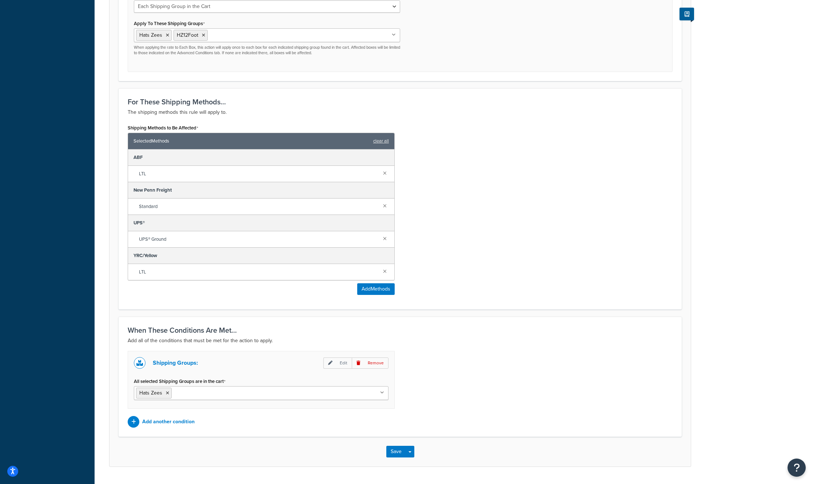
scroll to position [363, 0]
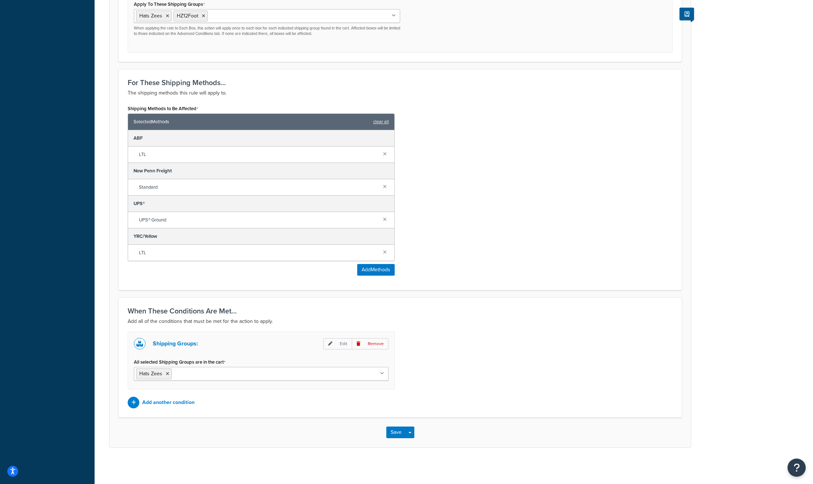
type input "20"
click at [212, 372] on input "All selected Shipping Groups are in the cart" at bounding box center [206, 374] width 64 height 8
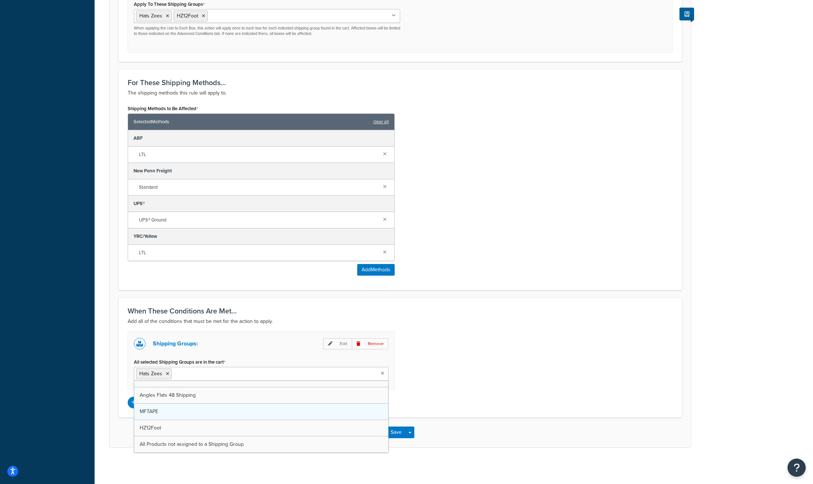
scroll to position [157, 0]
click at [398, 431] on button "Save" at bounding box center [396, 433] width 20 height 12
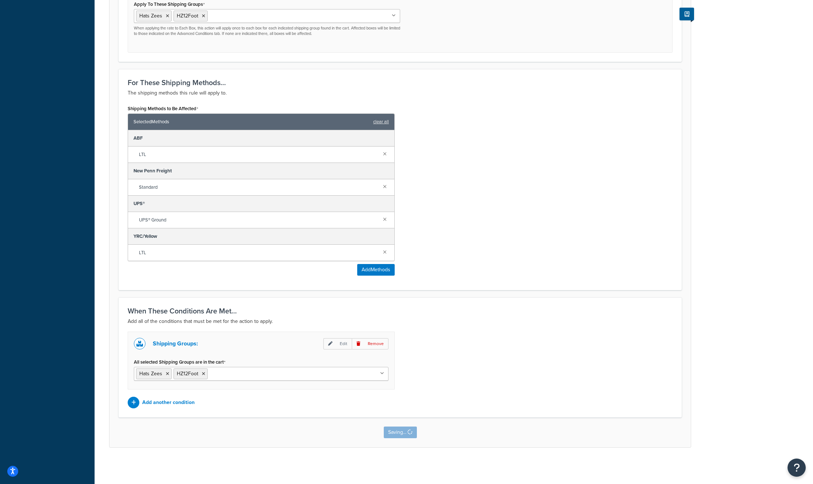
scroll to position [0, 0]
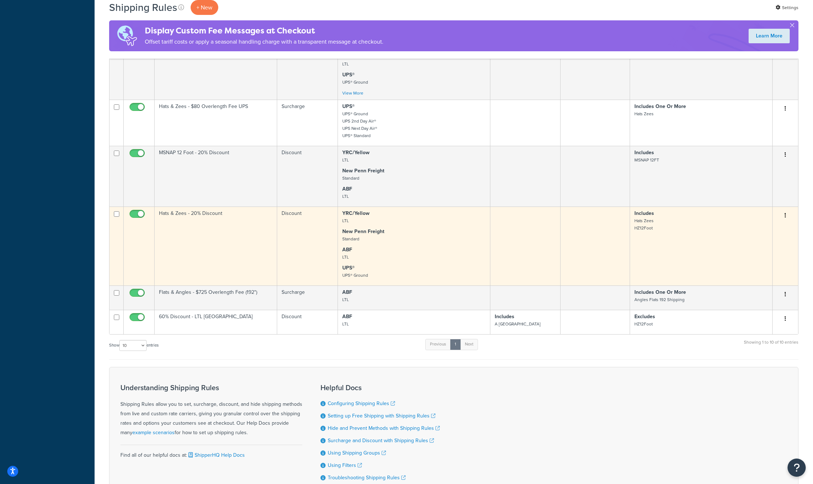
click at [223, 252] on td "Hats & Zees - 20% Discount" at bounding box center [216, 246] width 123 height 79
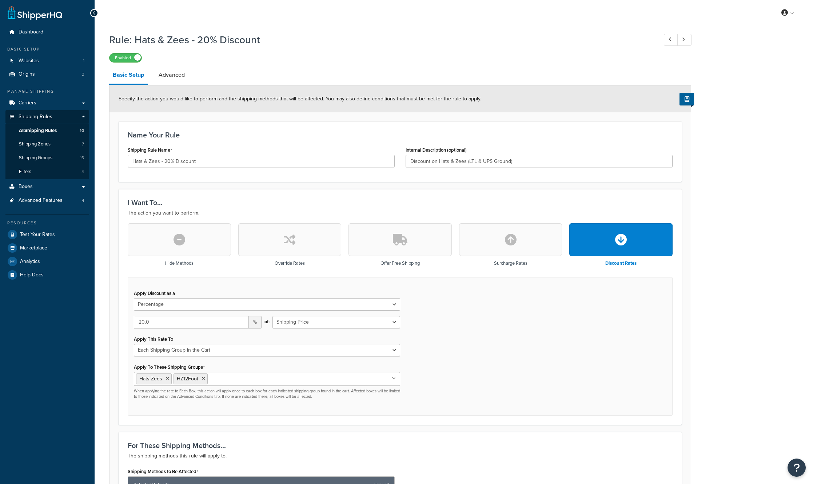
select select "PERCENTAGE"
select select "SHIPPING_GROUP"
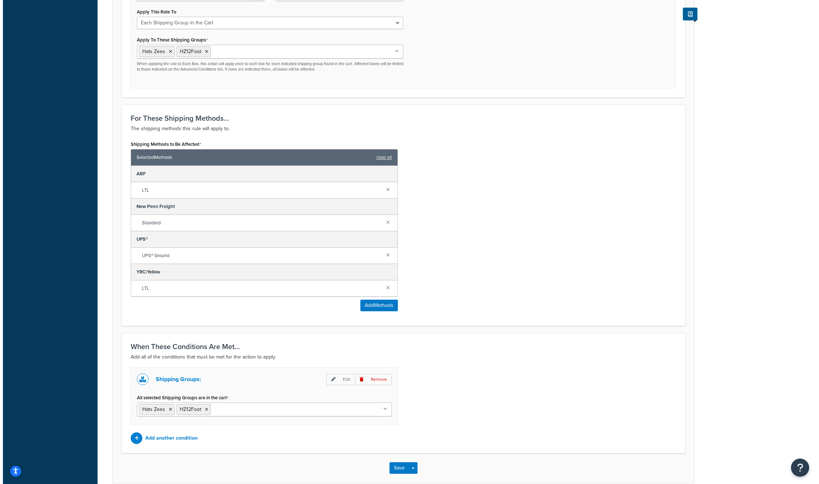
scroll to position [363, 0]
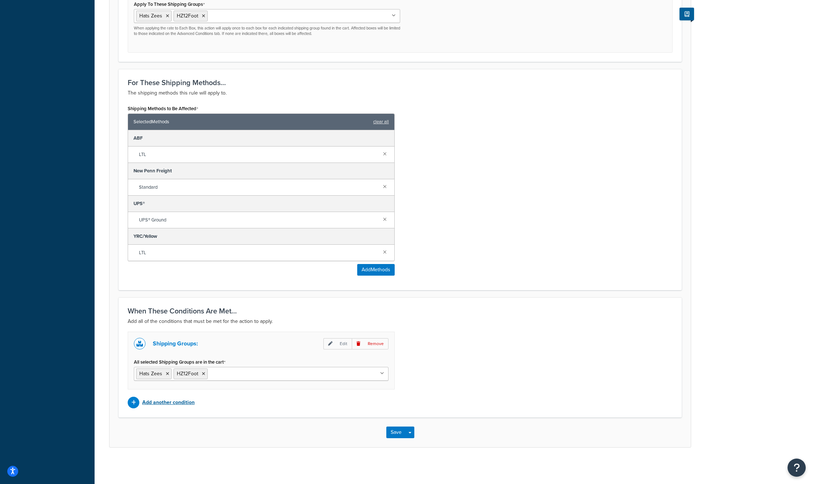
click at [159, 405] on p "Add another condition" at bounding box center [168, 403] width 52 height 10
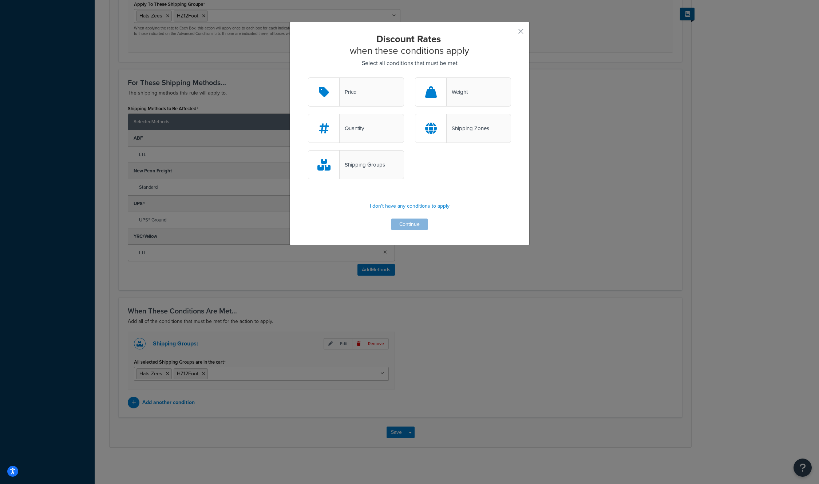
click at [378, 176] on div "Shipping Groups" at bounding box center [356, 164] width 96 height 29
click at [0, 0] on input "Shipping Groups" at bounding box center [0, 0] width 0 height 0
click at [409, 227] on button "Continue" at bounding box center [409, 225] width 36 height 12
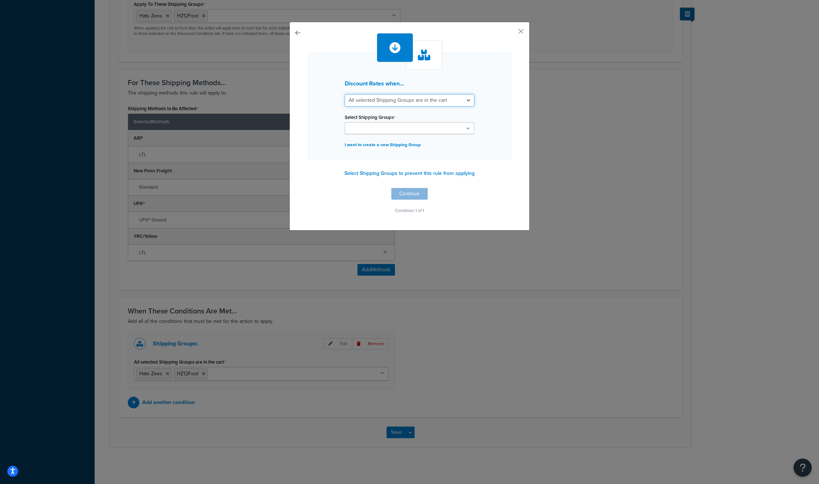
click at [423, 103] on select "All selected Shipping Groups are in the cart Any selected Shipping Groups are i…" at bounding box center [410, 100] width 130 height 12
select select "any"
click at [345, 94] on select "All selected Shipping Groups are in the cart Any selected Shipping Groups are i…" at bounding box center [410, 100] width 130 height 12
click at [417, 127] on ul at bounding box center [410, 128] width 130 height 12
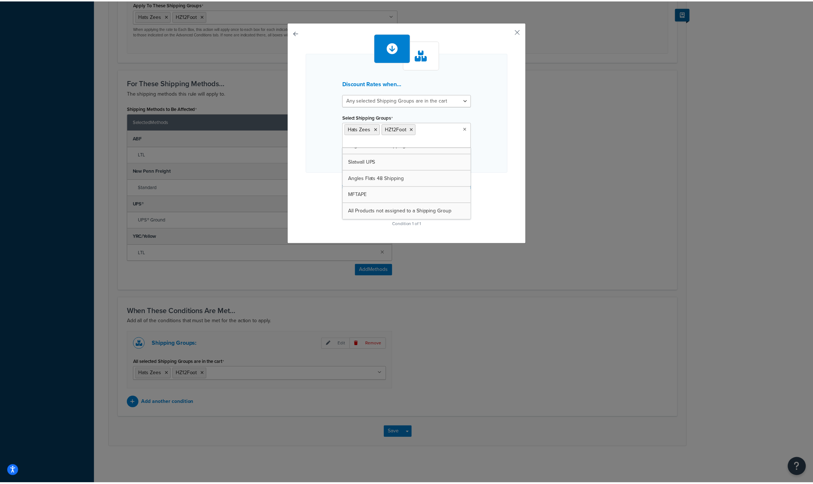
scroll to position [157, 0]
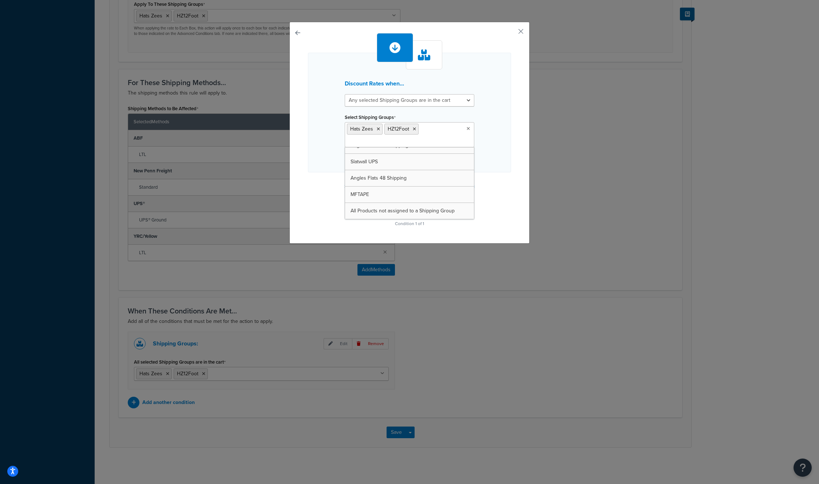
click at [302, 182] on div "Discount Rates when... All selected Shipping Groups are in the cart Any selecte…" at bounding box center [409, 133] width 240 height 222
click at [399, 206] on button "Continue" at bounding box center [409, 207] width 36 height 12
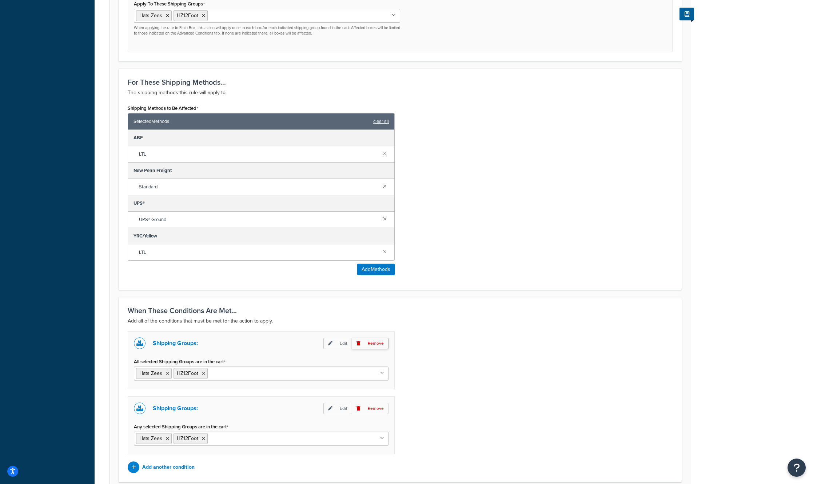
click at [371, 342] on p "Remove" at bounding box center [370, 343] width 37 height 11
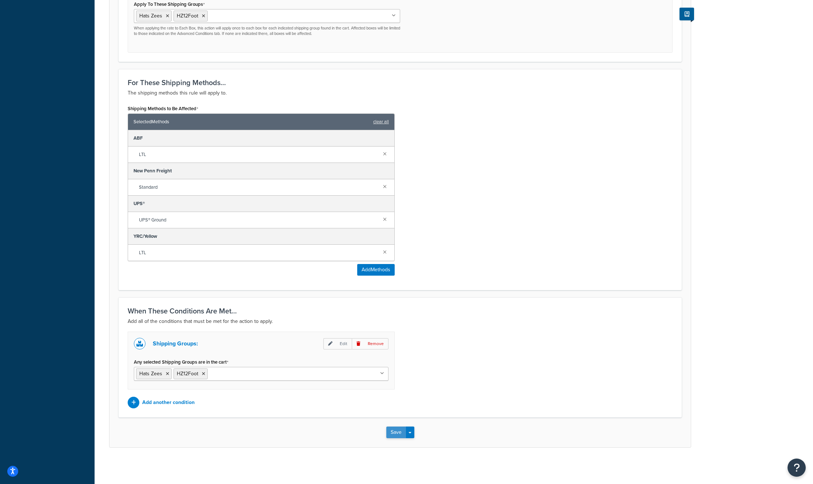
click at [398, 433] on button "Save" at bounding box center [396, 433] width 20 height 12
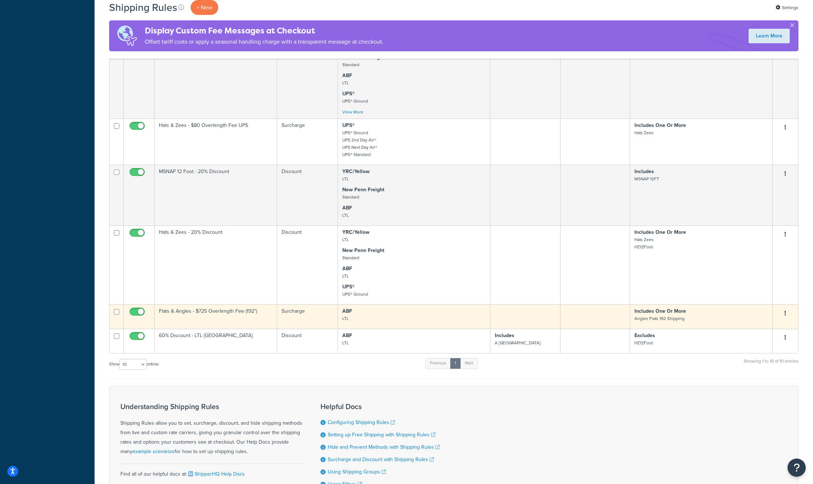
scroll to position [400, 0]
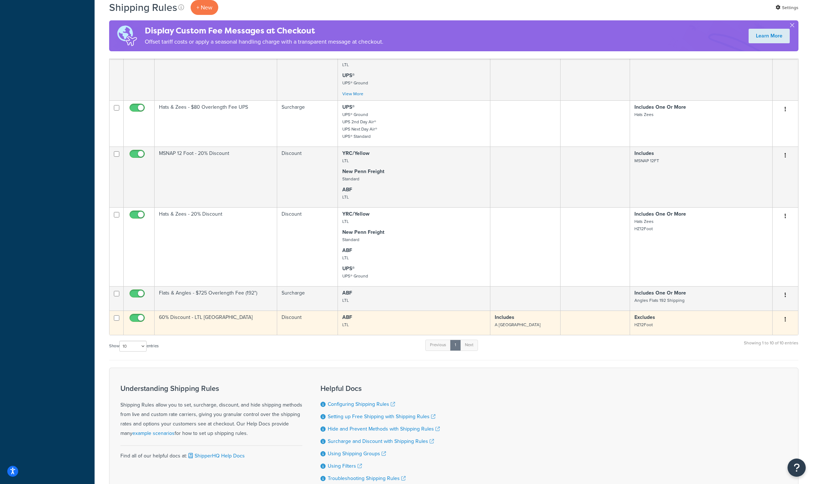
click at [248, 326] on td "60% Discount - LTL [GEOGRAPHIC_DATA]" at bounding box center [216, 323] width 123 height 24
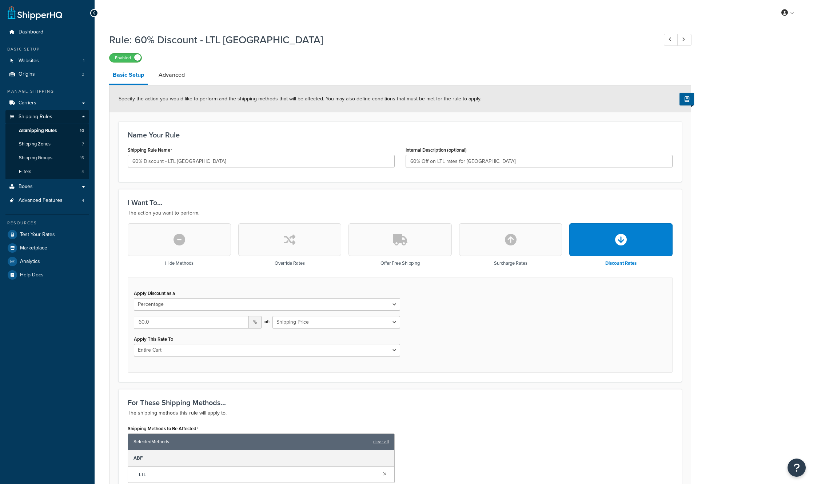
select select "PERCENTAGE"
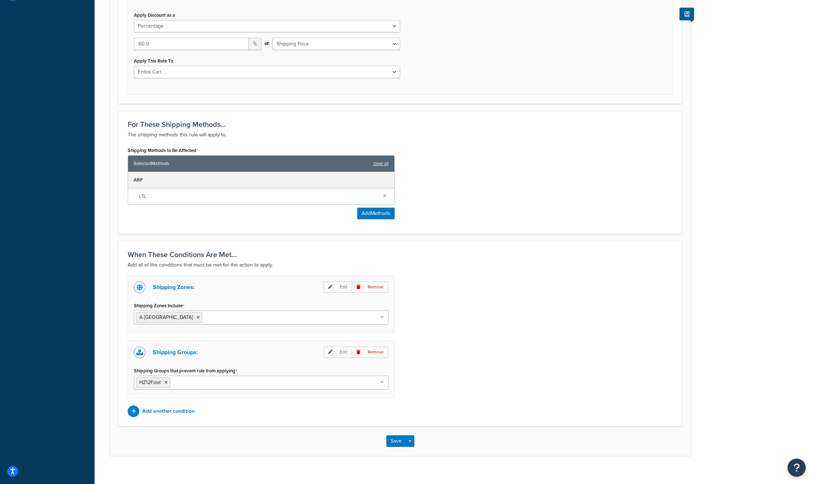
scroll to position [287, 0]
